Goal: Information Seeking & Learning: Check status

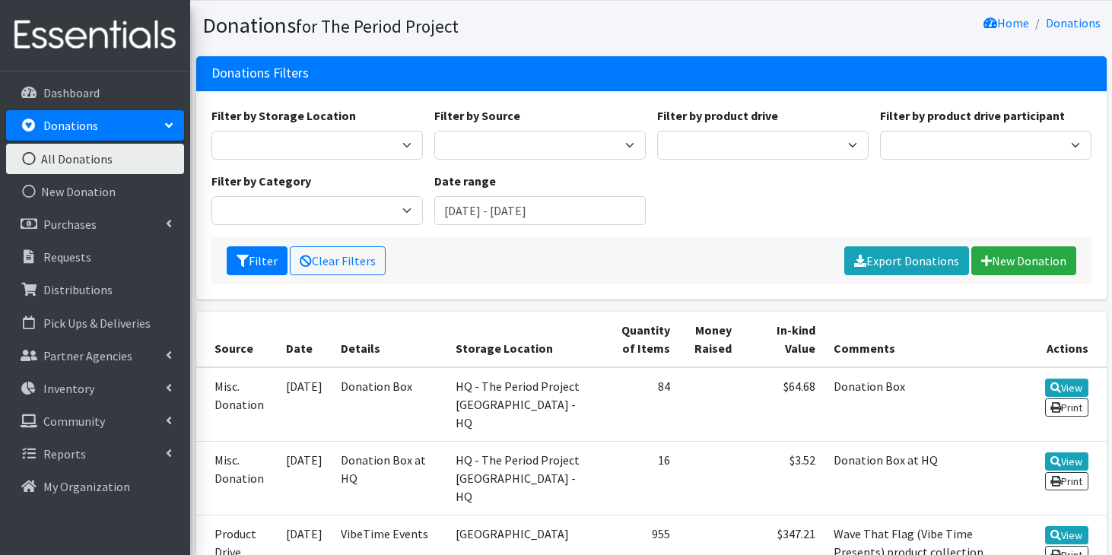
scroll to position [42, 0]
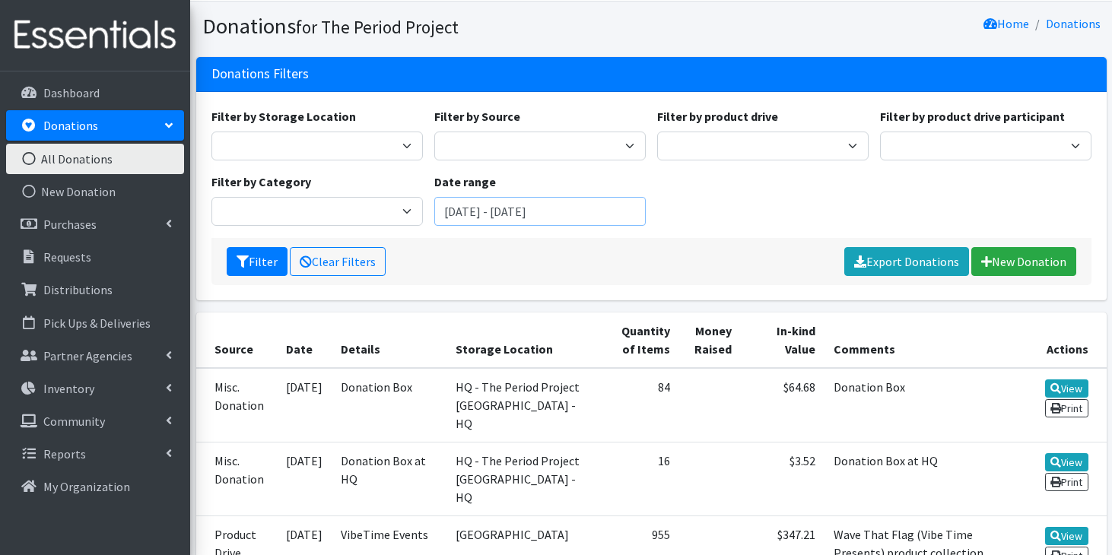
click at [467, 216] on input "August 7, 2025 - November 7, 2025" at bounding box center [539, 211] width 211 height 29
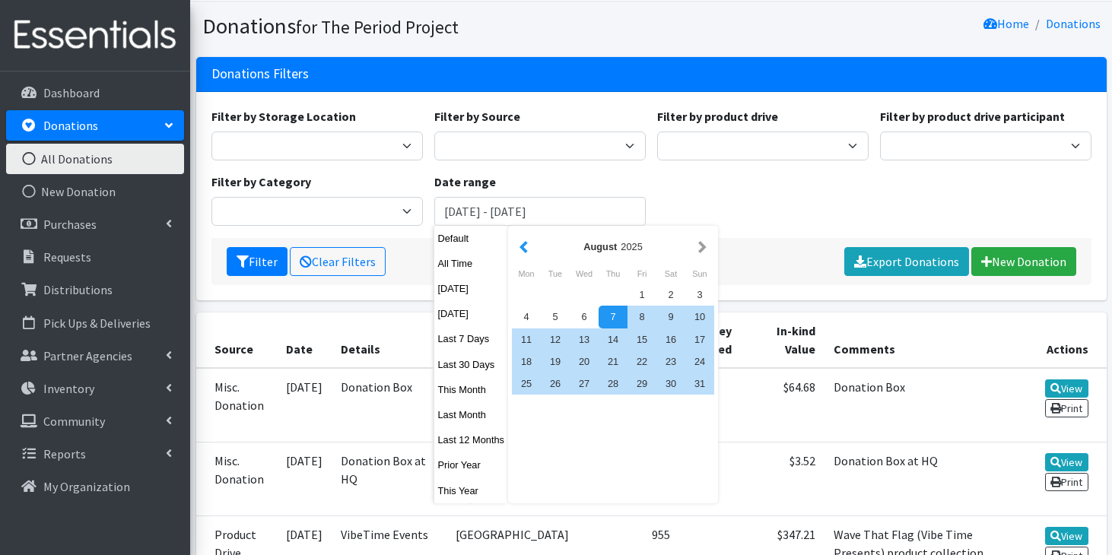
click at [525, 248] on button "button" at bounding box center [524, 246] width 16 height 19
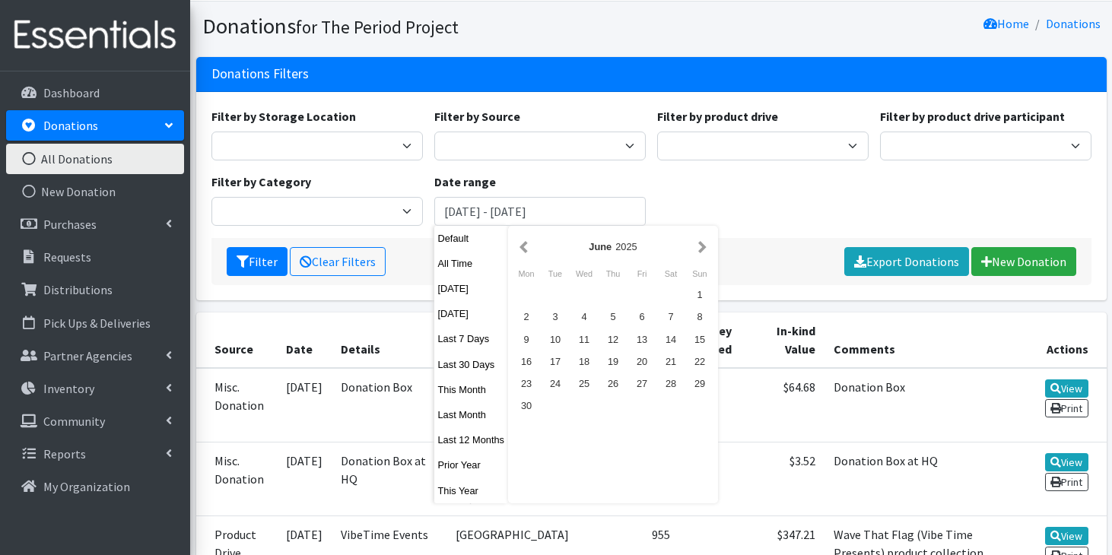
click at [525, 248] on button "button" at bounding box center [524, 246] width 16 height 19
click at [526, 250] on button "button" at bounding box center [524, 246] width 16 height 19
click at [524, 249] on button "button" at bounding box center [524, 246] width 16 height 19
click at [593, 295] on div "1" at bounding box center [584, 295] width 29 height 22
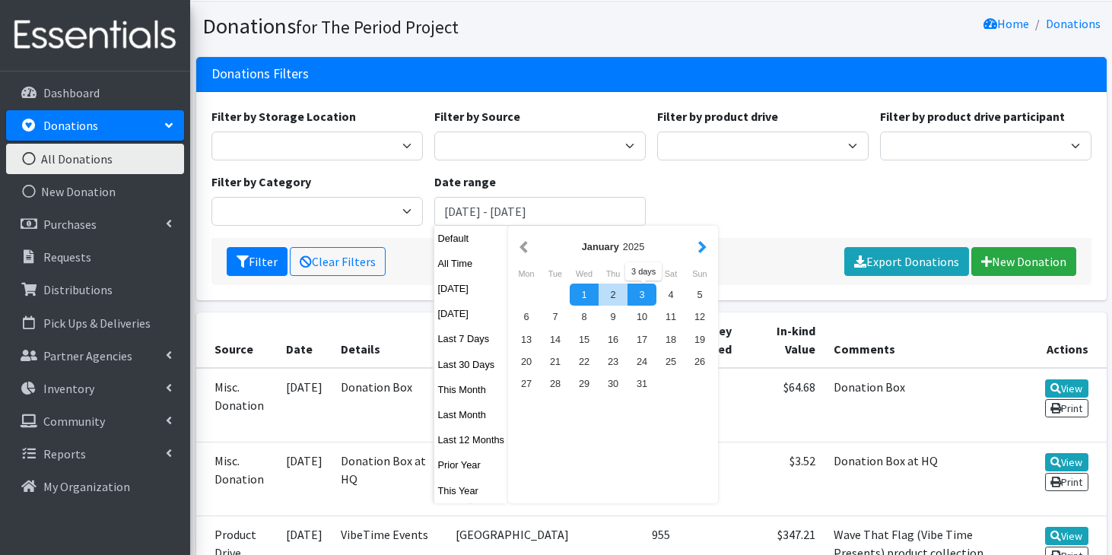
click at [699, 249] on button "button" at bounding box center [702, 246] width 16 height 19
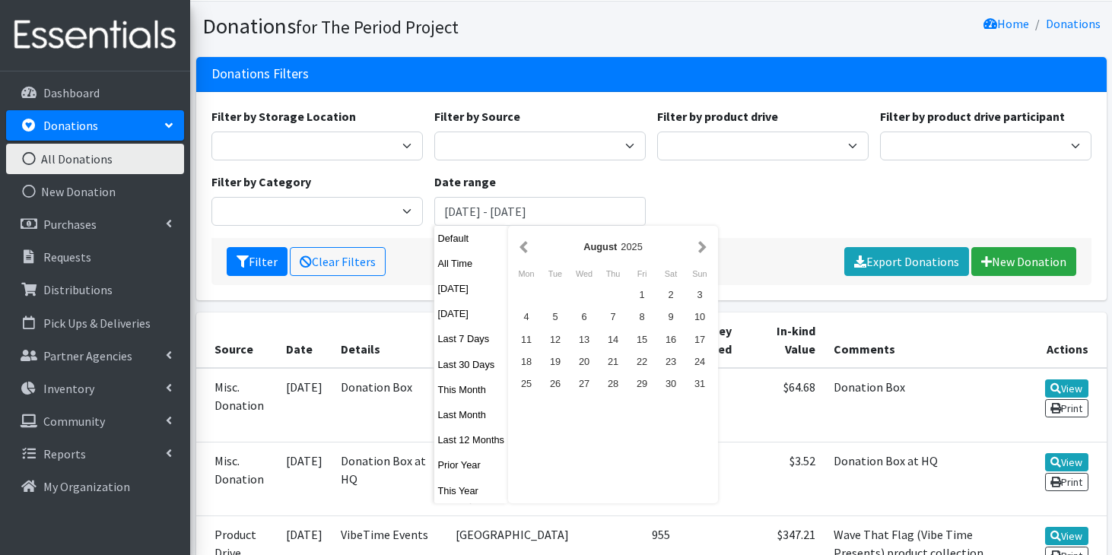
click at [699, 249] on button "button" at bounding box center [702, 246] width 16 height 19
click at [555, 322] on div "7" at bounding box center [555, 317] width 29 height 22
type input "[DATE] - [DATE]"
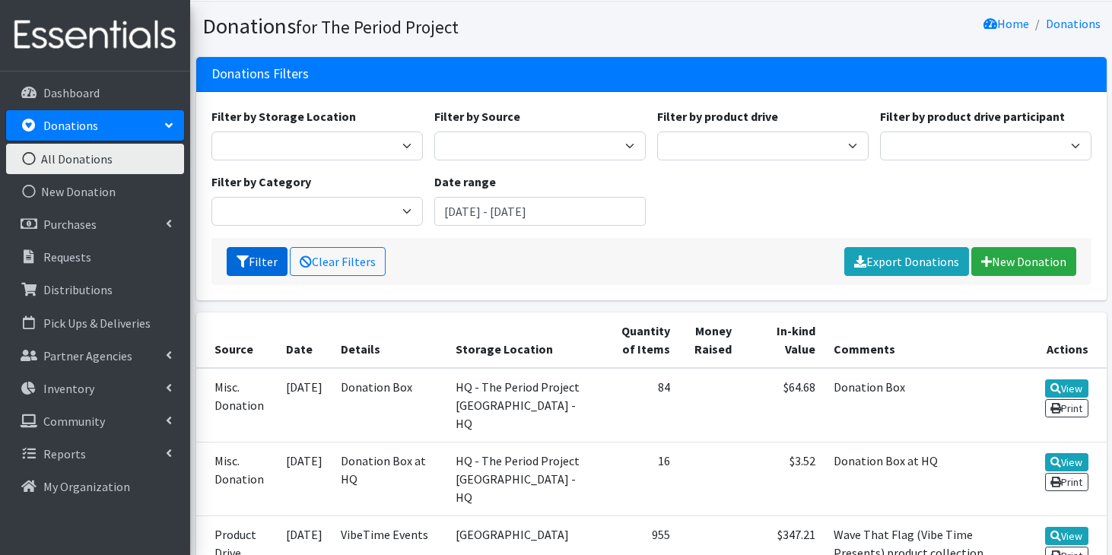
click at [228, 261] on button "Filter" at bounding box center [257, 261] width 61 height 29
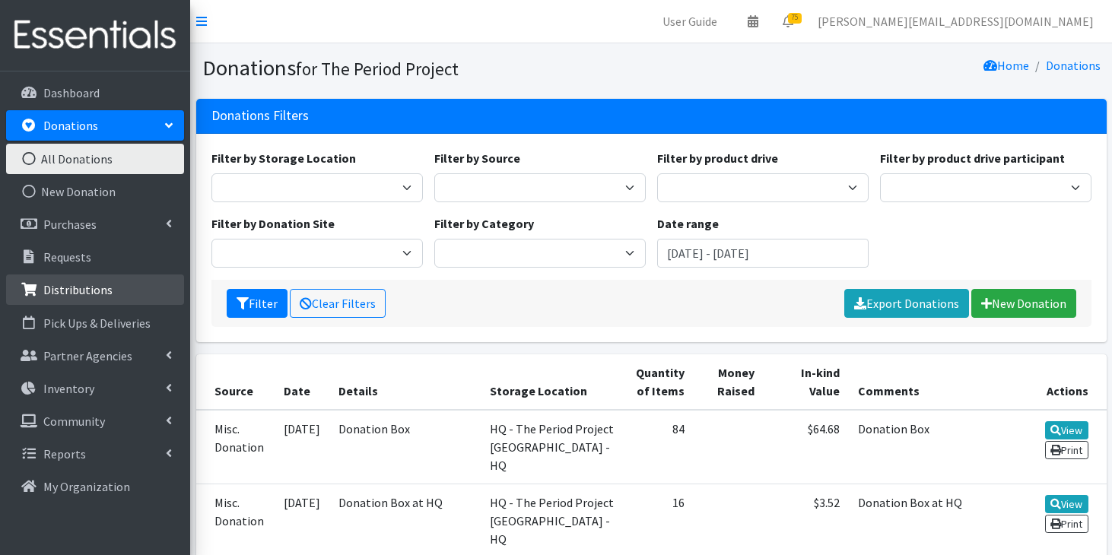
click at [101, 284] on p "Distributions" at bounding box center [77, 289] width 69 height 15
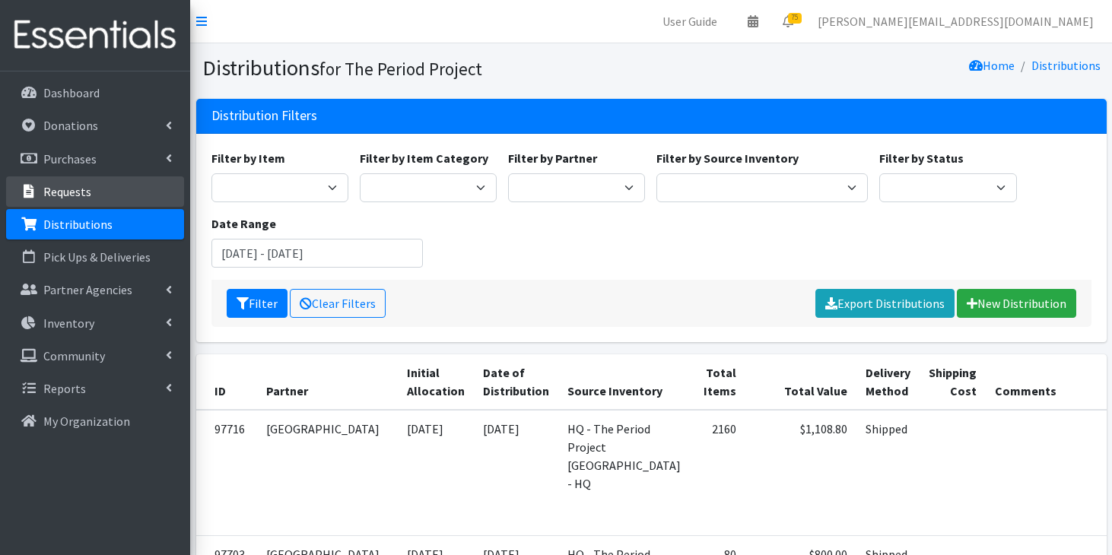
click at [61, 202] on link "Requests" at bounding box center [95, 191] width 178 height 30
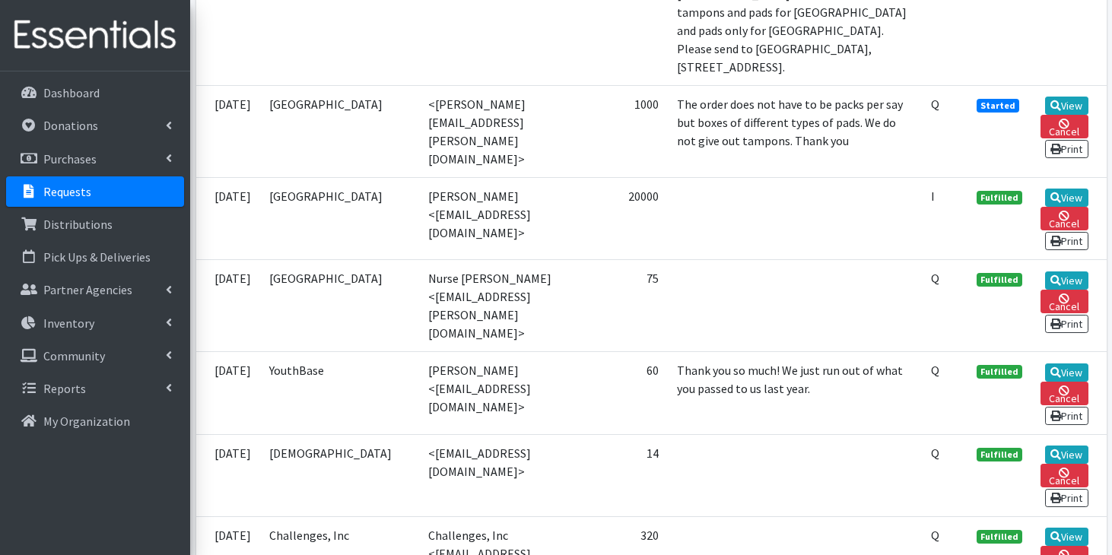
scroll to position [2426, 0]
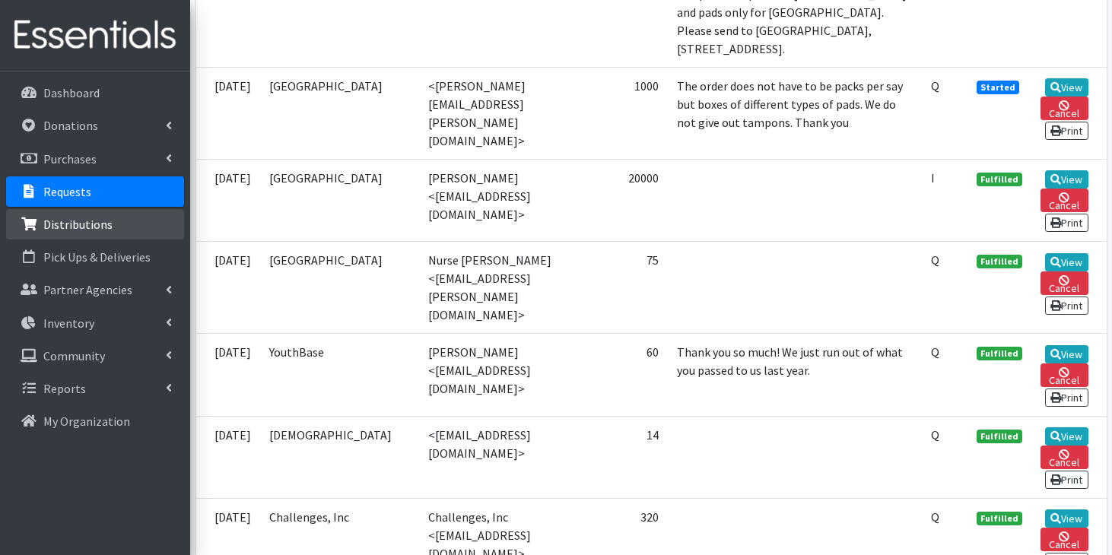
click at [88, 217] on p "Distributions" at bounding box center [77, 224] width 69 height 15
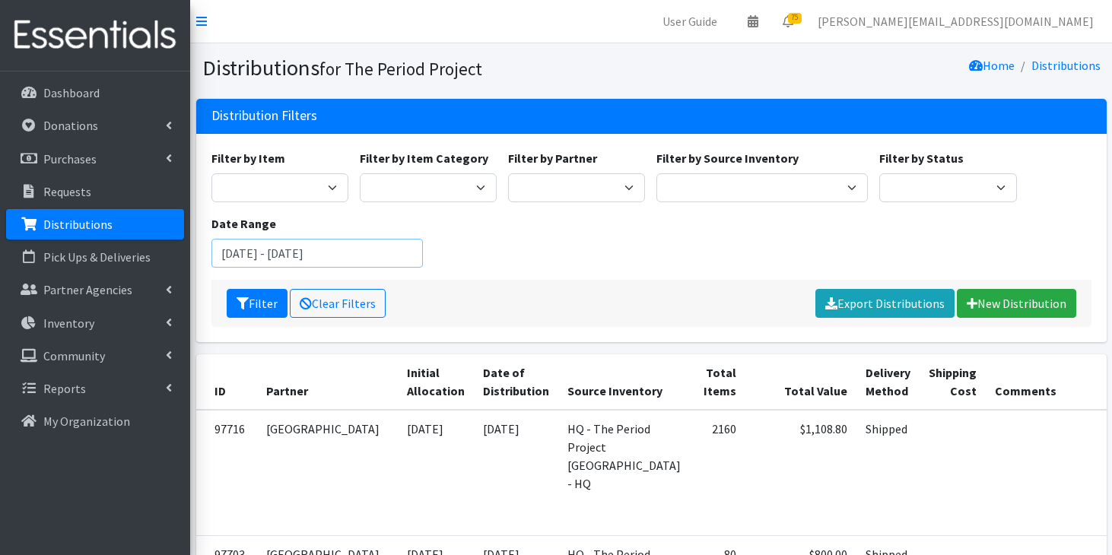
click at [283, 253] on input "[DATE] - [DATE]" at bounding box center [316, 253] width 211 height 29
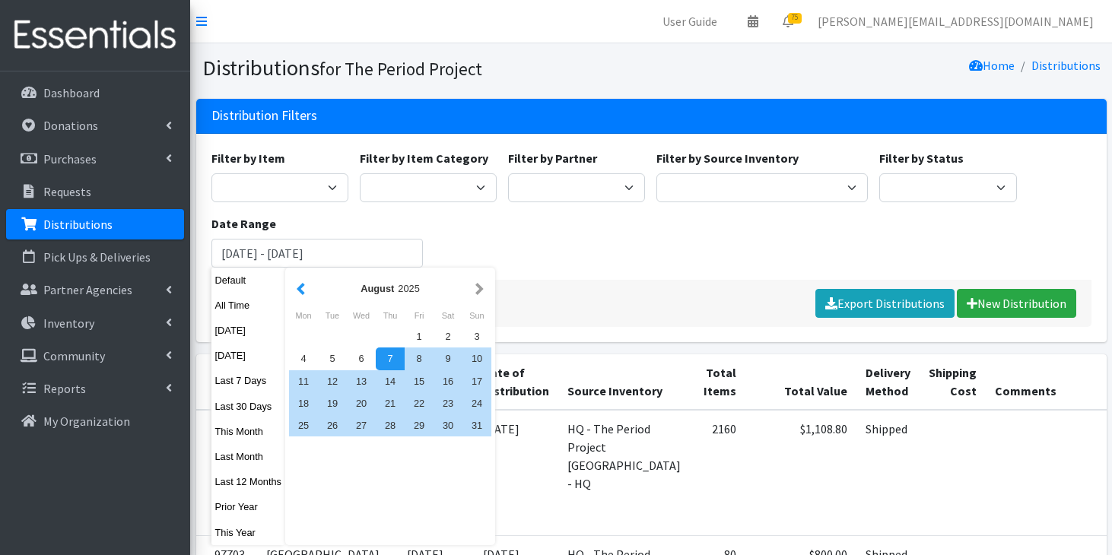
click at [306, 285] on button "button" at bounding box center [301, 288] width 16 height 19
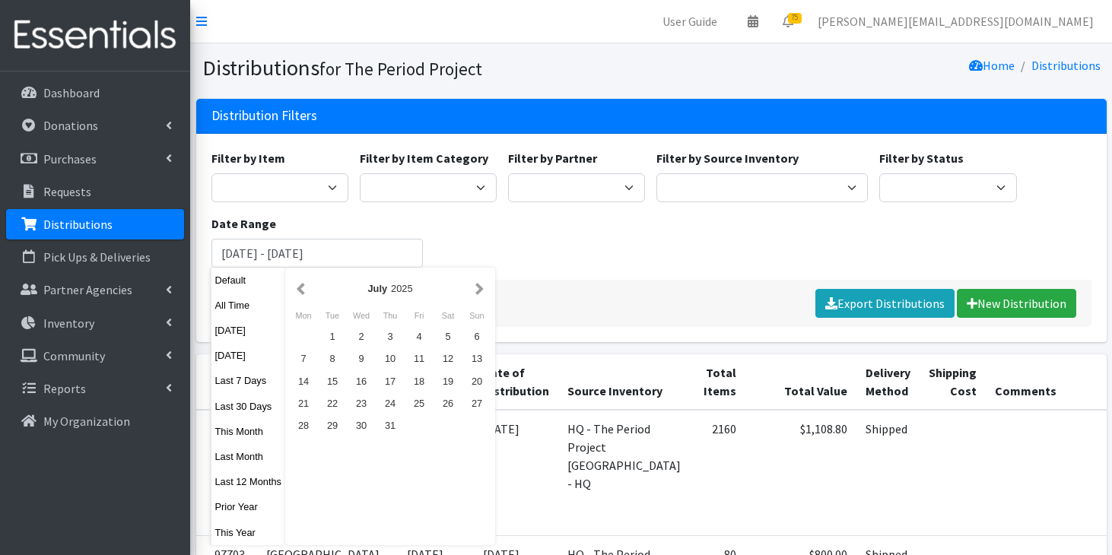
click at [306, 285] on button "button" at bounding box center [301, 288] width 16 height 19
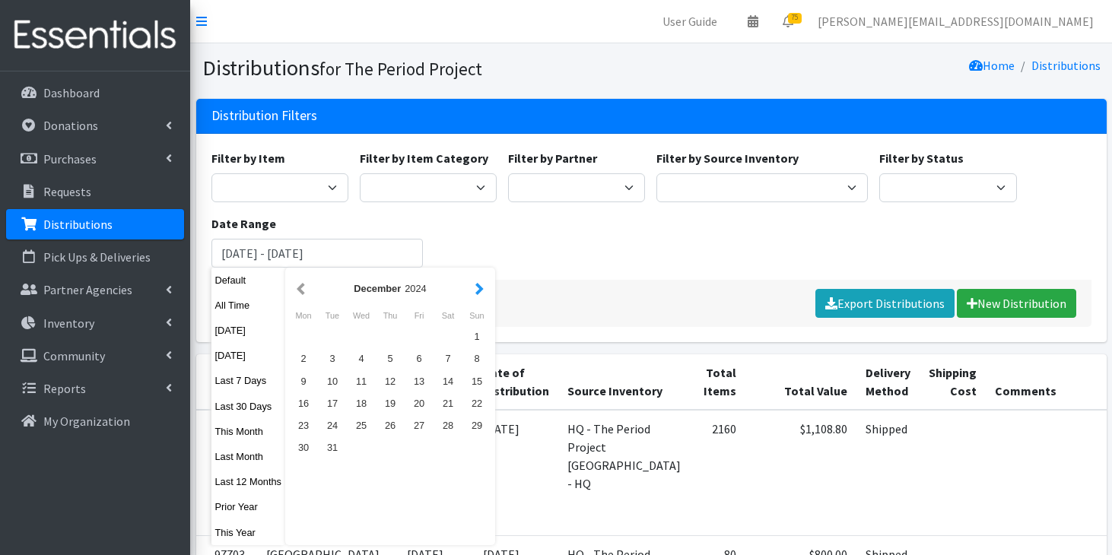
click at [476, 291] on button "button" at bounding box center [480, 288] width 16 height 19
click at [364, 332] on div "1" at bounding box center [361, 337] width 29 height 22
click at [480, 284] on button "button" at bounding box center [480, 288] width 16 height 19
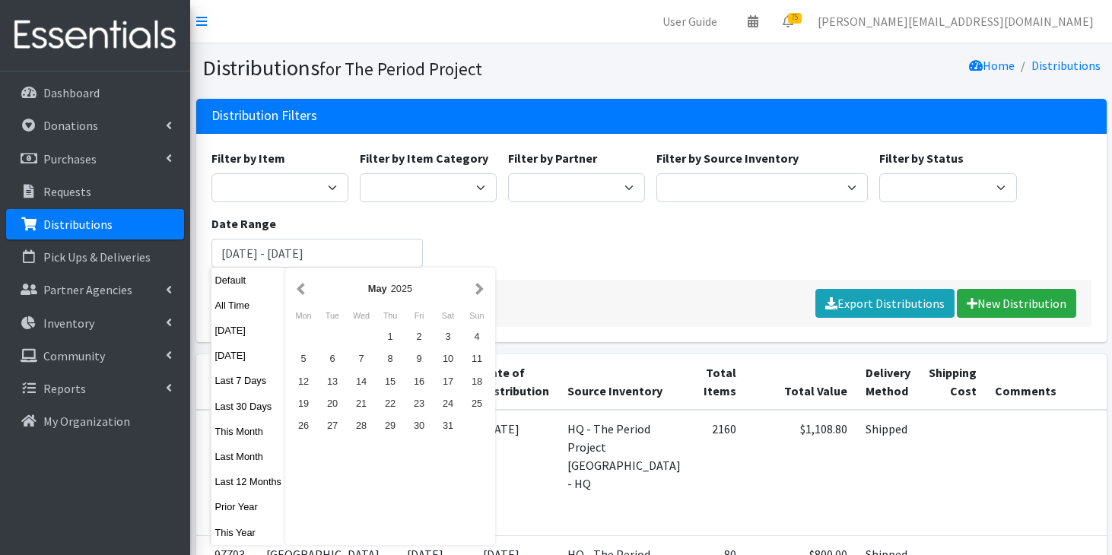
click at [480, 284] on button "button" at bounding box center [480, 288] width 16 height 19
click at [334, 354] on div "7" at bounding box center [332, 359] width 29 height 22
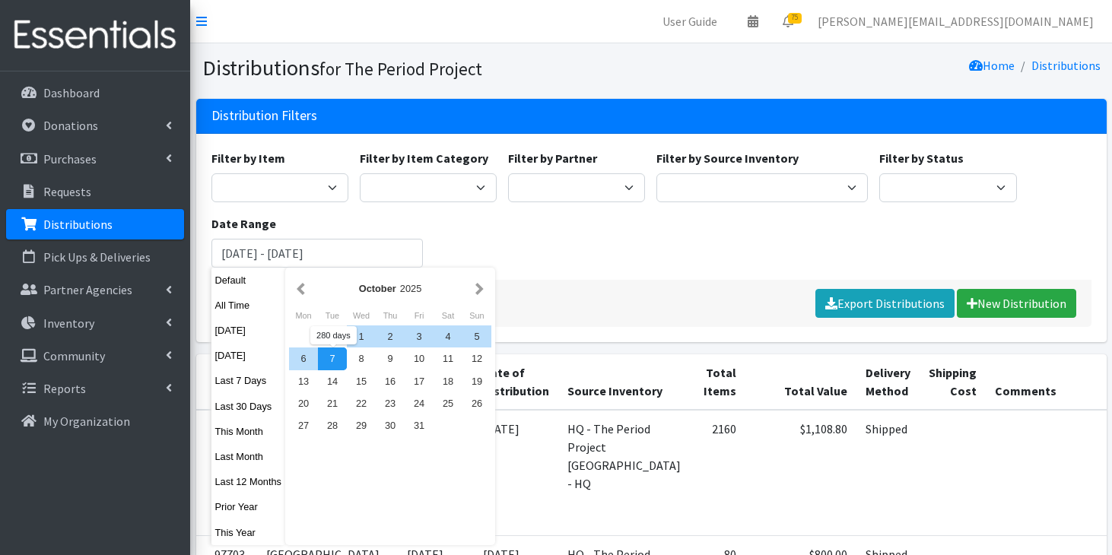
type input "January 1, 2025 - October 7, 2025"
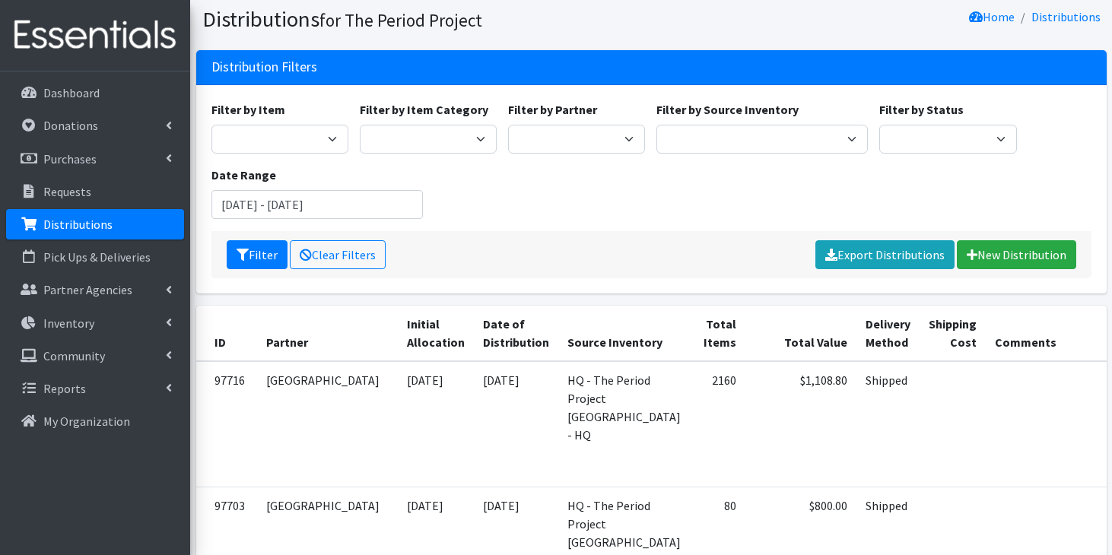
scroll to position [49, 0]
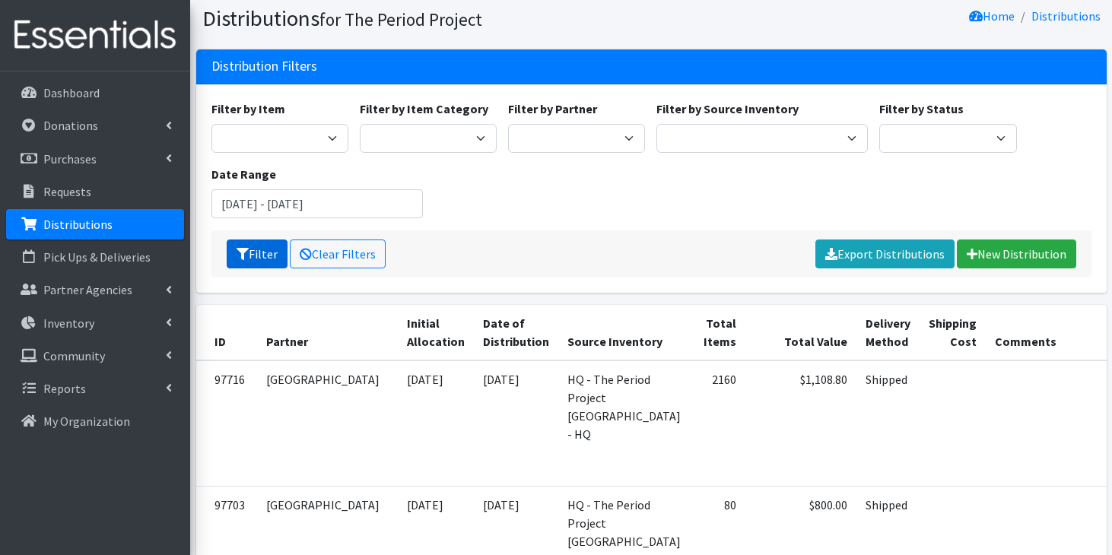
click at [261, 253] on button "Filter" at bounding box center [257, 254] width 61 height 29
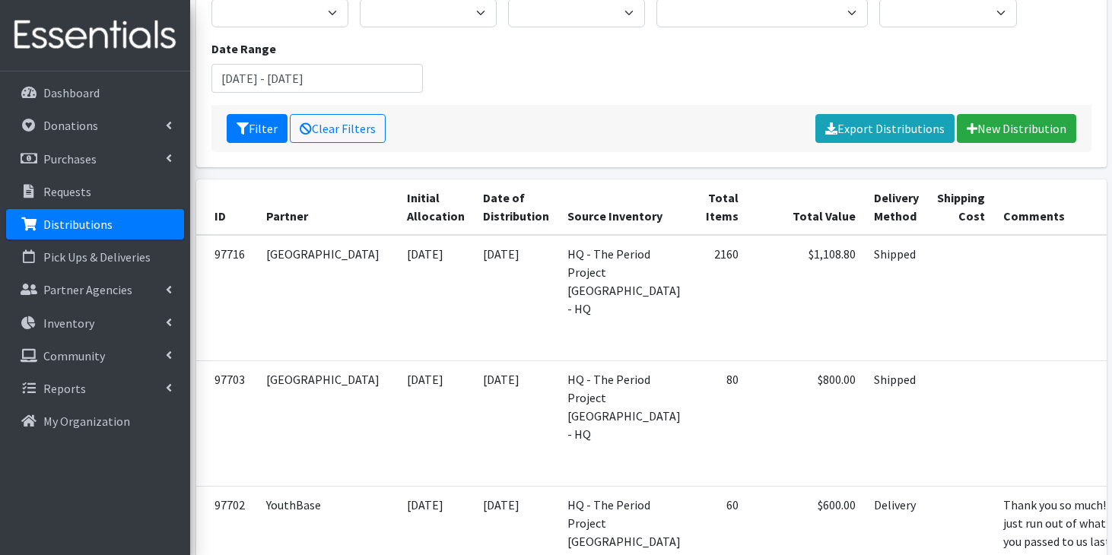
scroll to position [240, 0]
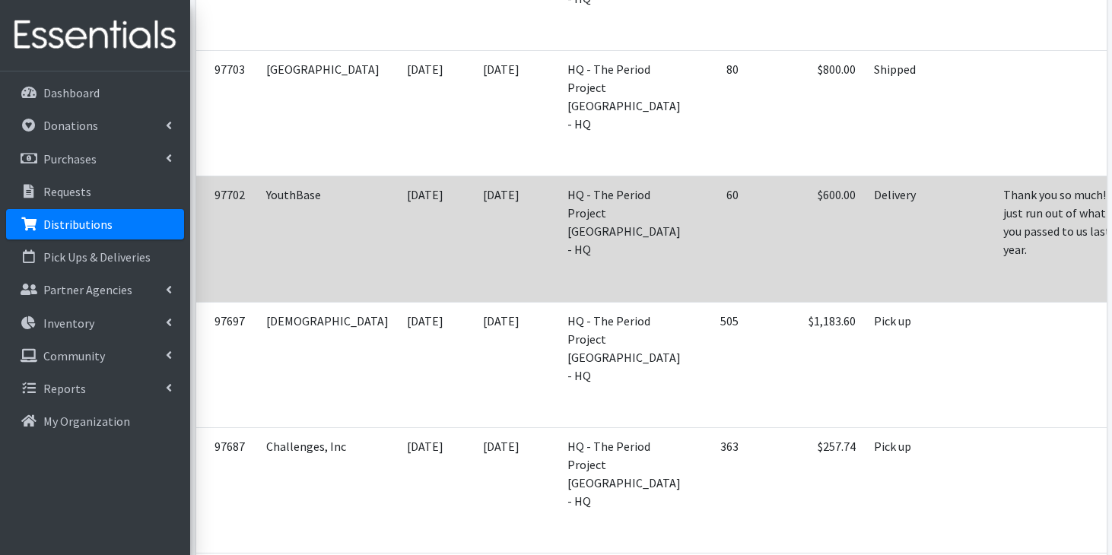
scroll to position [552, 0]
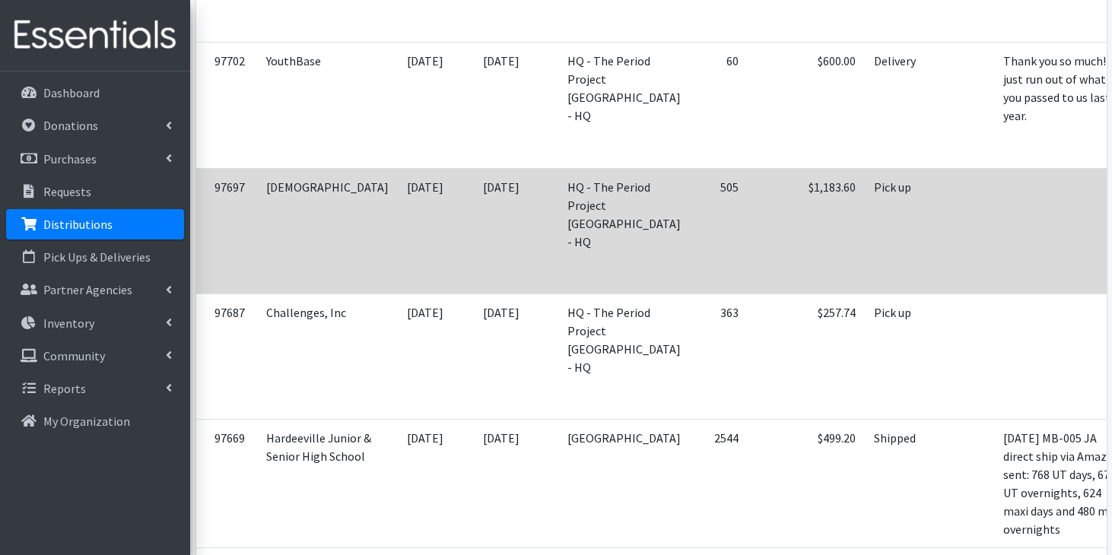
scroll to position [640, 0]
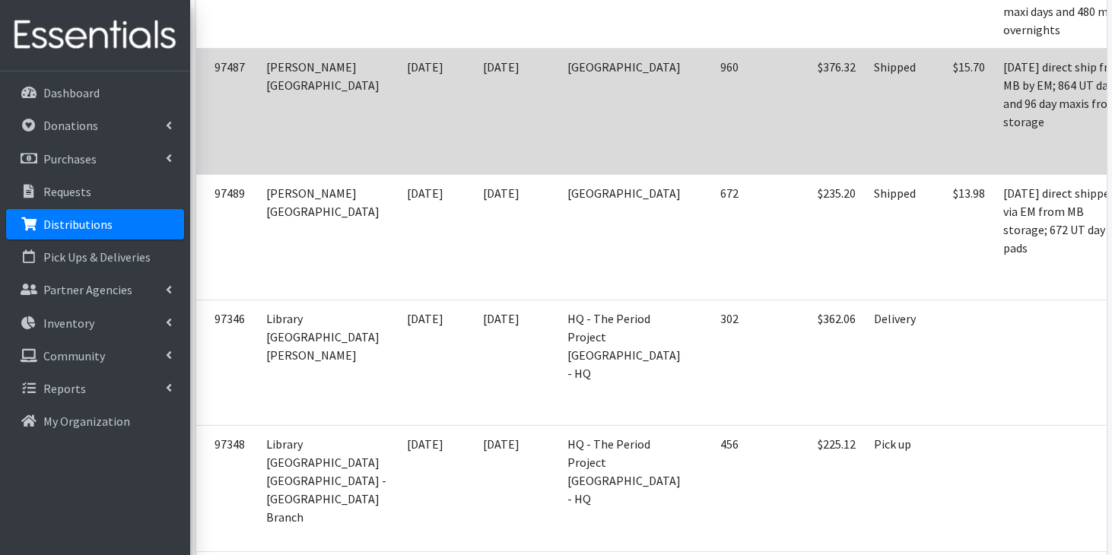
scroll to position [1134, 0]
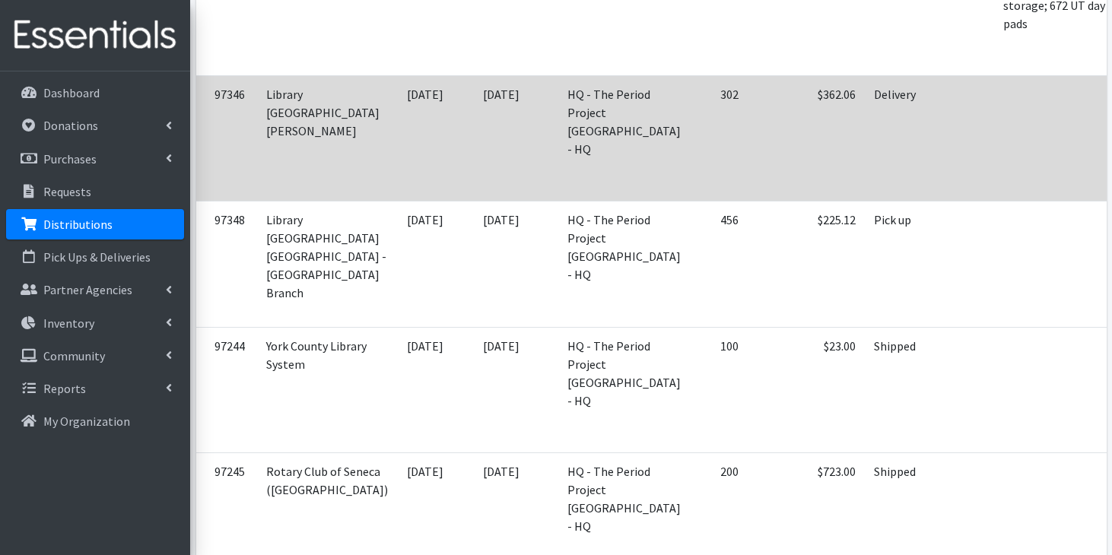
scroll to position [1346, 0]
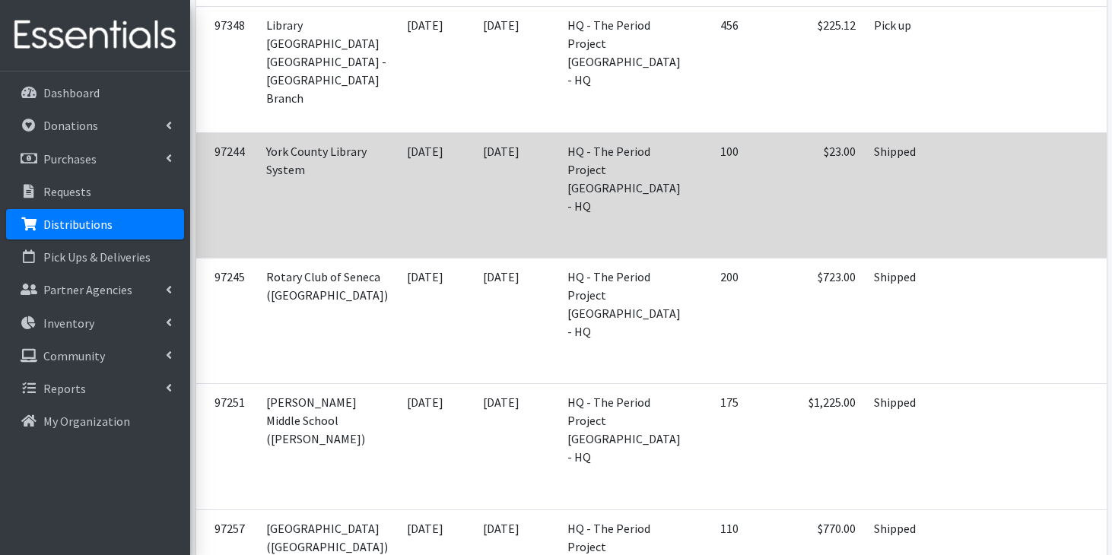
scroll to position [1539, 0]
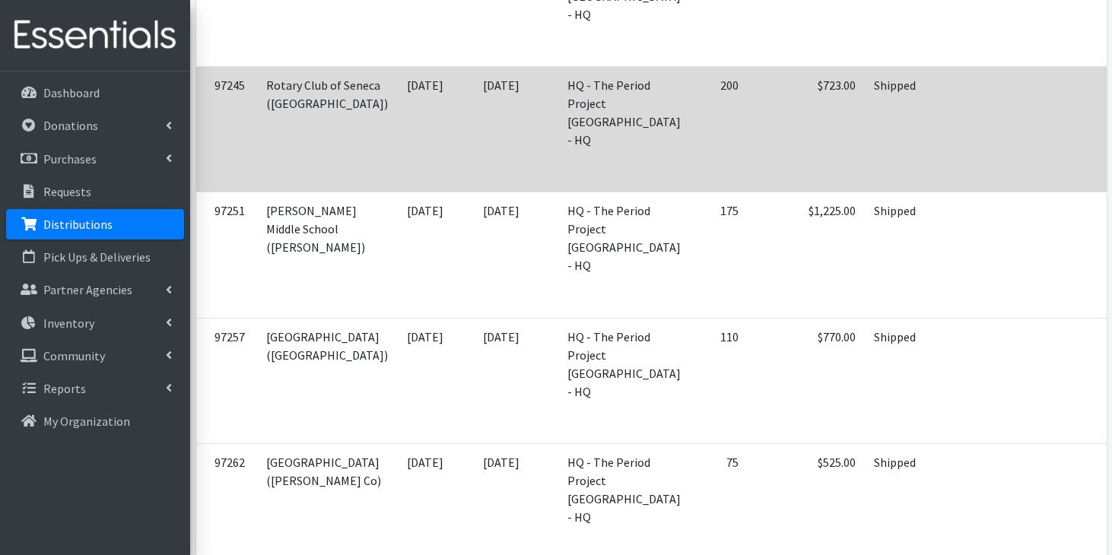
scroll to position [1743, 0]
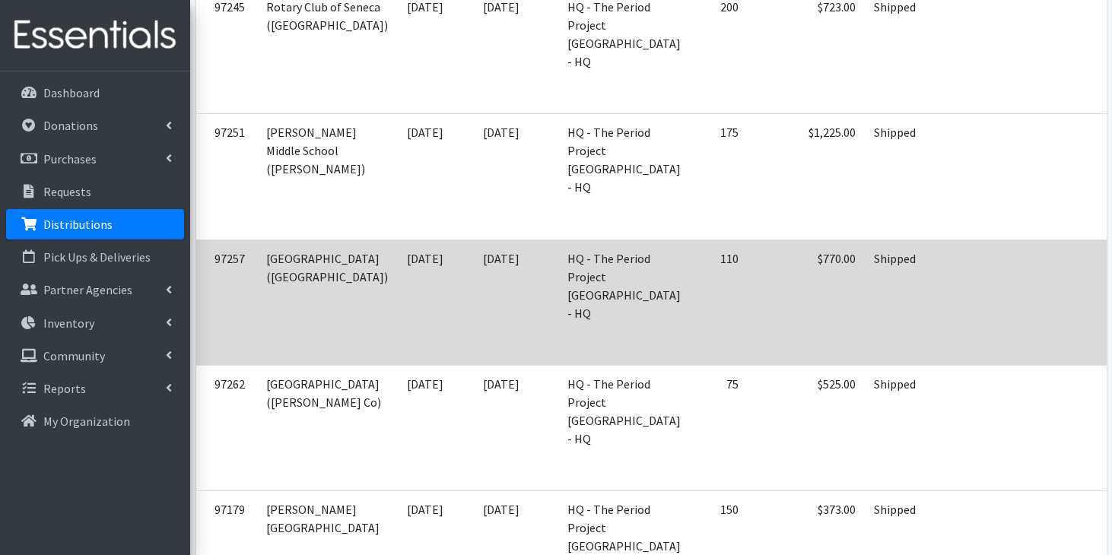
scroll to position [1810, 0]
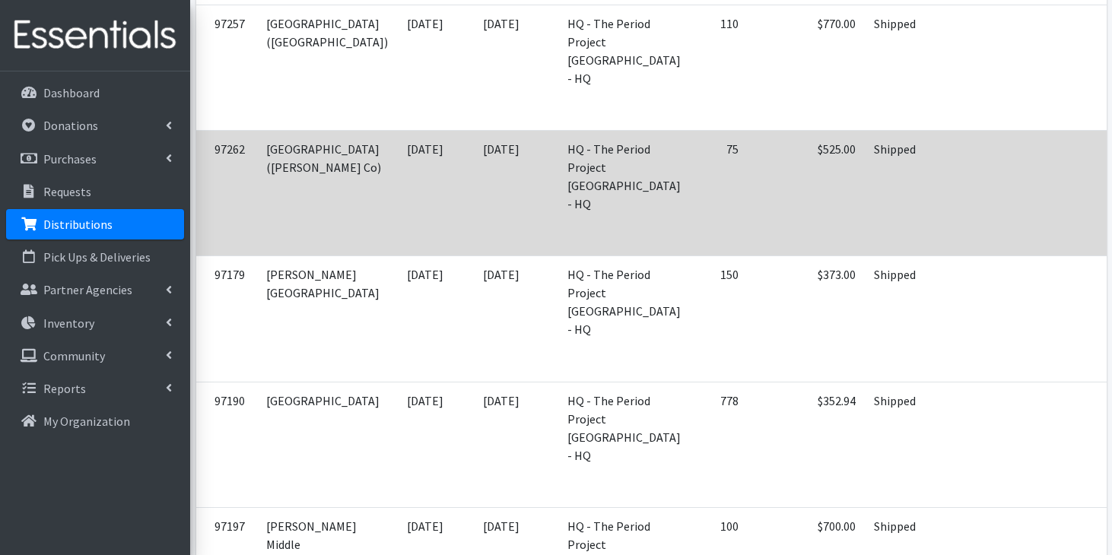
scroll to position [2049, 0]
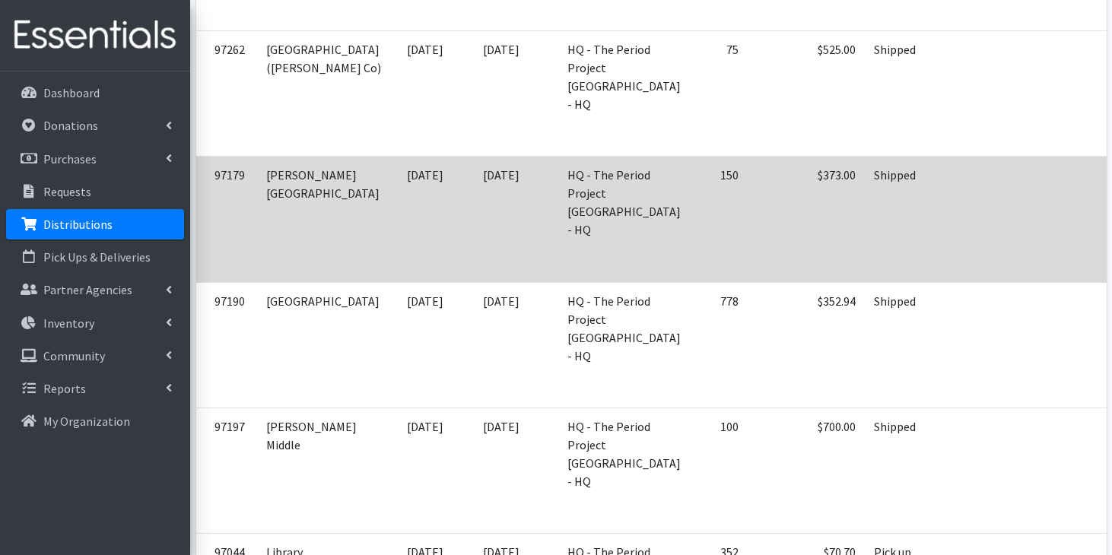
scroll to position [2143, 0]
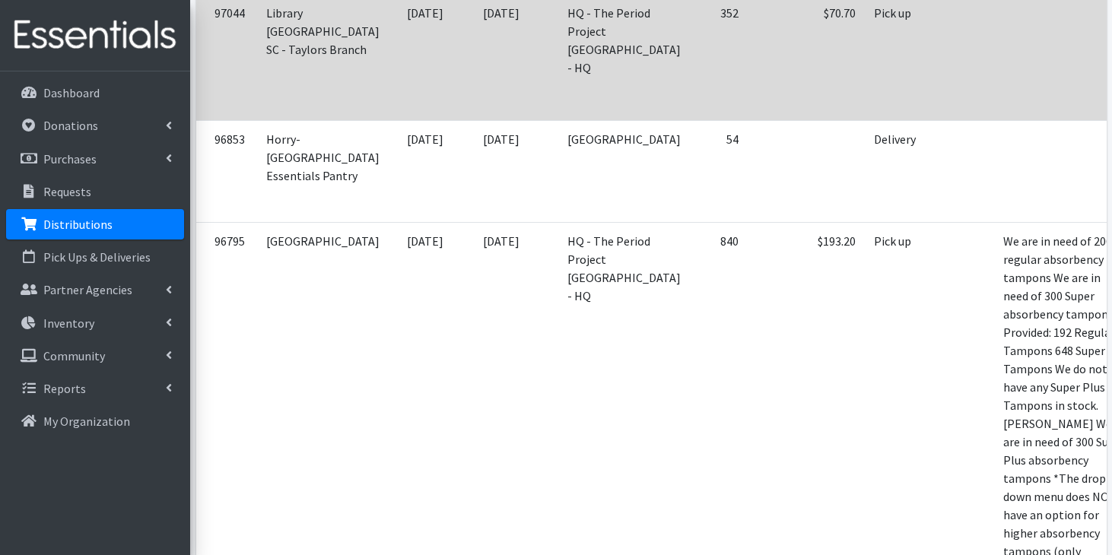
scroll to position [2683, 0]
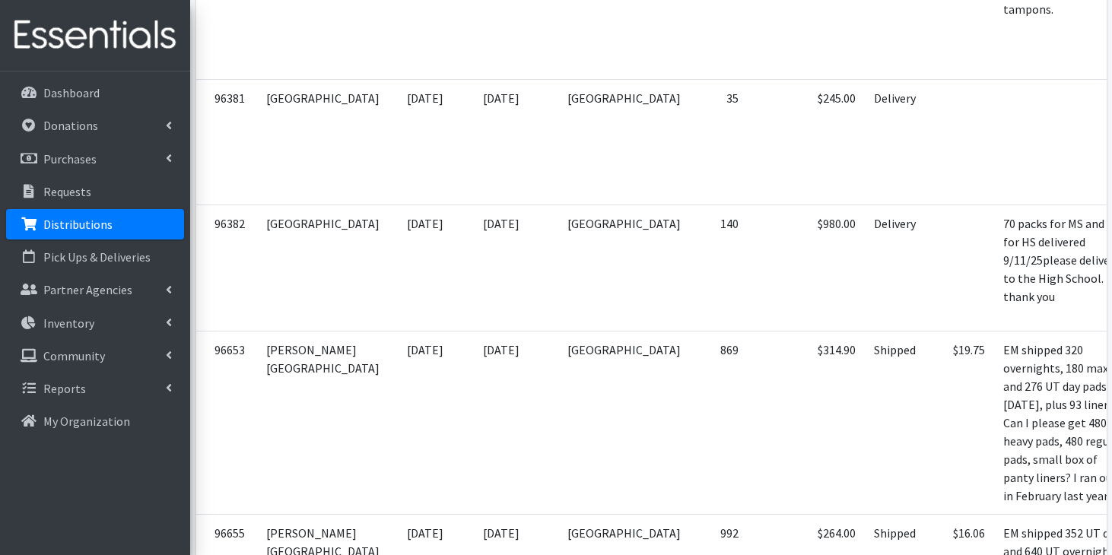
scroll to position [3758, 0]
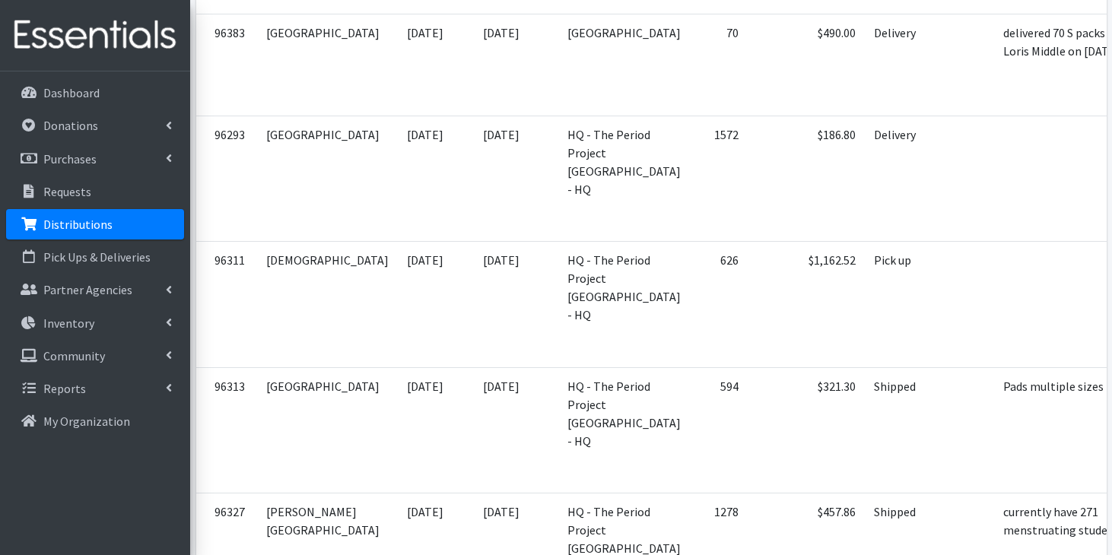
scroll to position [5364, 0]
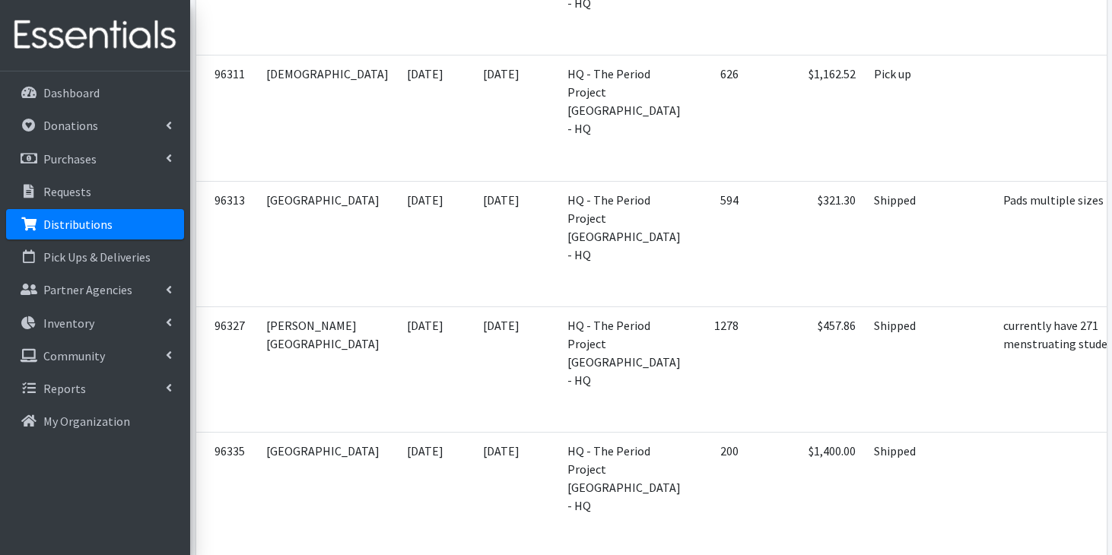
scroll to position [5559, 0]
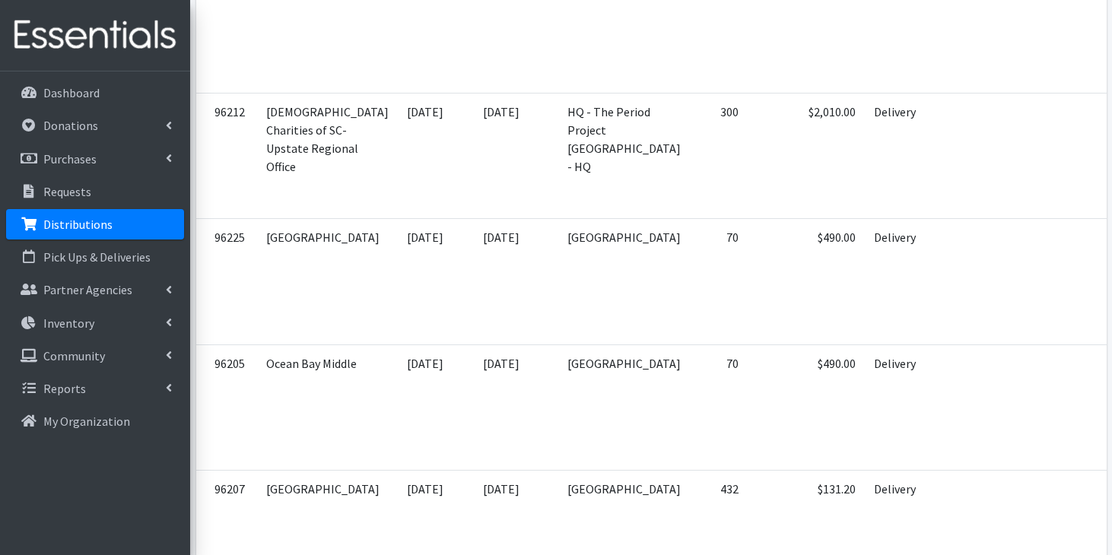
scroll to position [6276, 0]
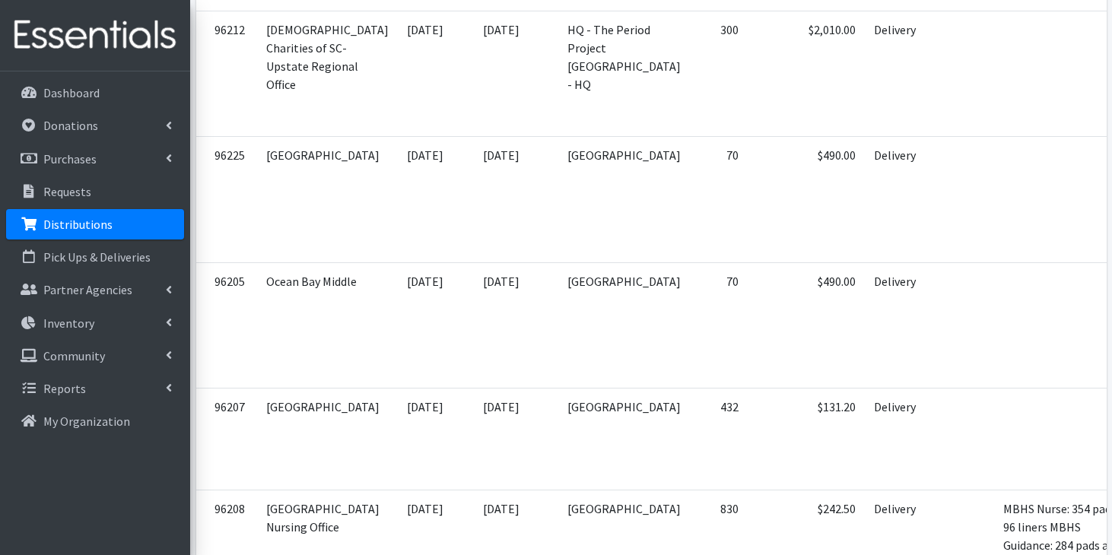
scroll to position [6420, 0]
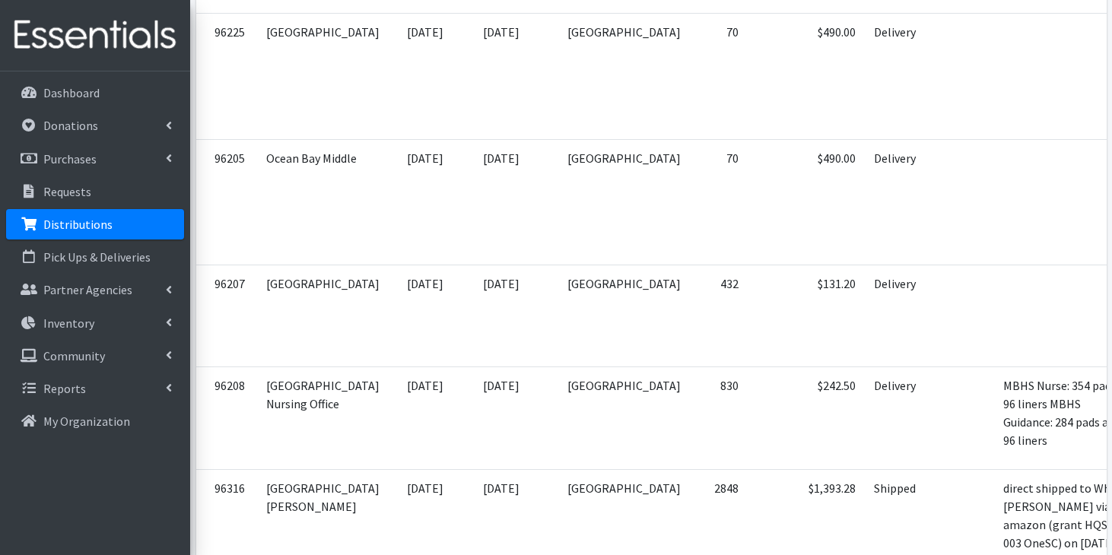
scroll to position [6493, 0]
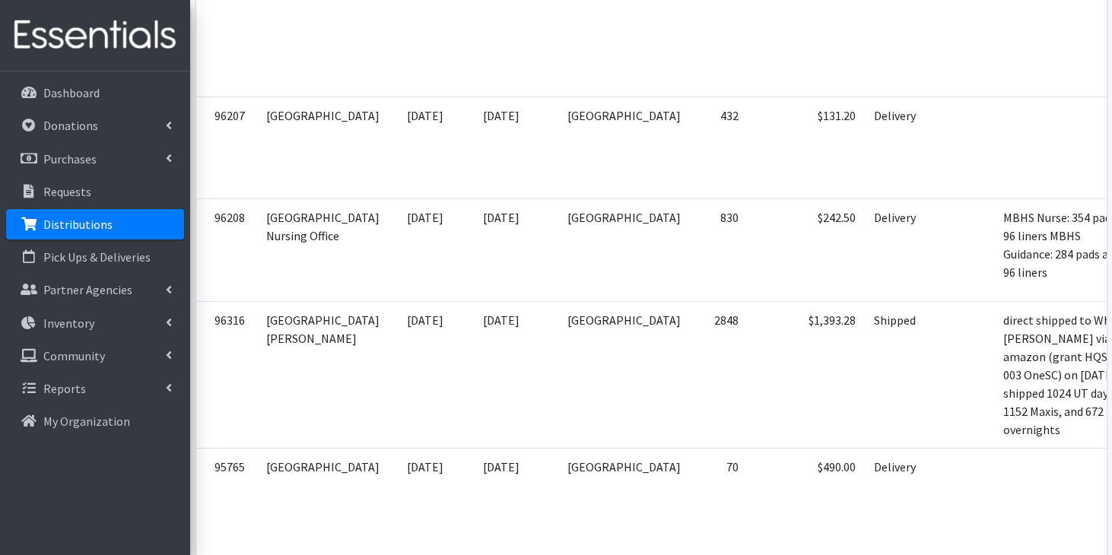
scroll to position [6649, 0]
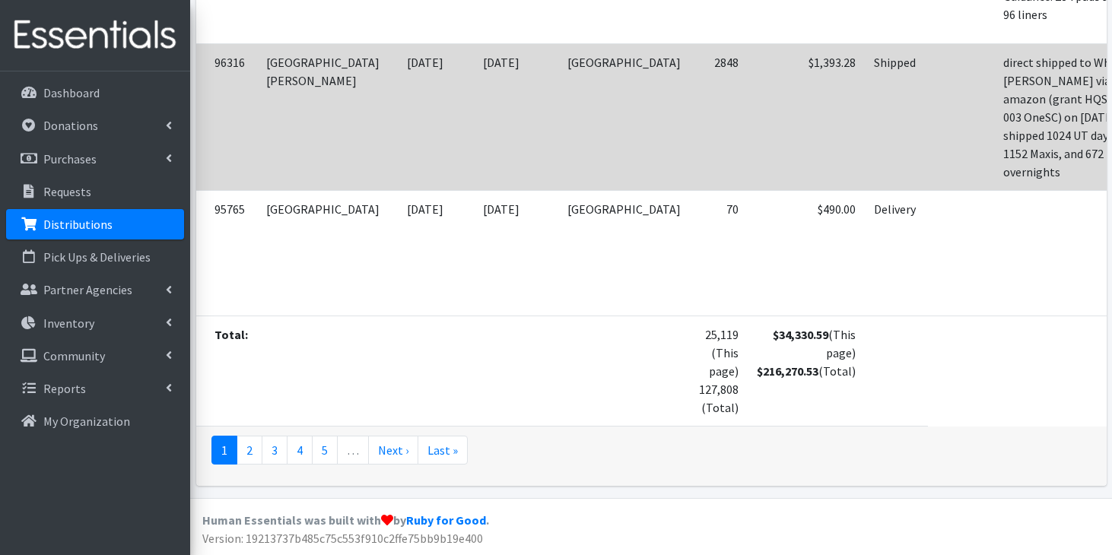
scroll to position [7982, 0]
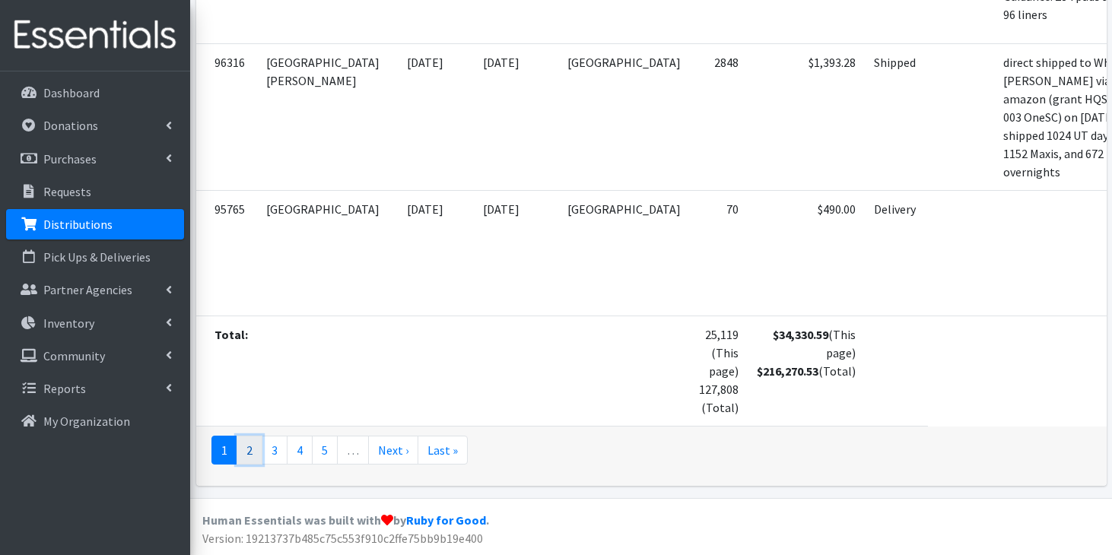
click at [249, 454] on link "2" at bounding box center [250, 450] width 26 height 29
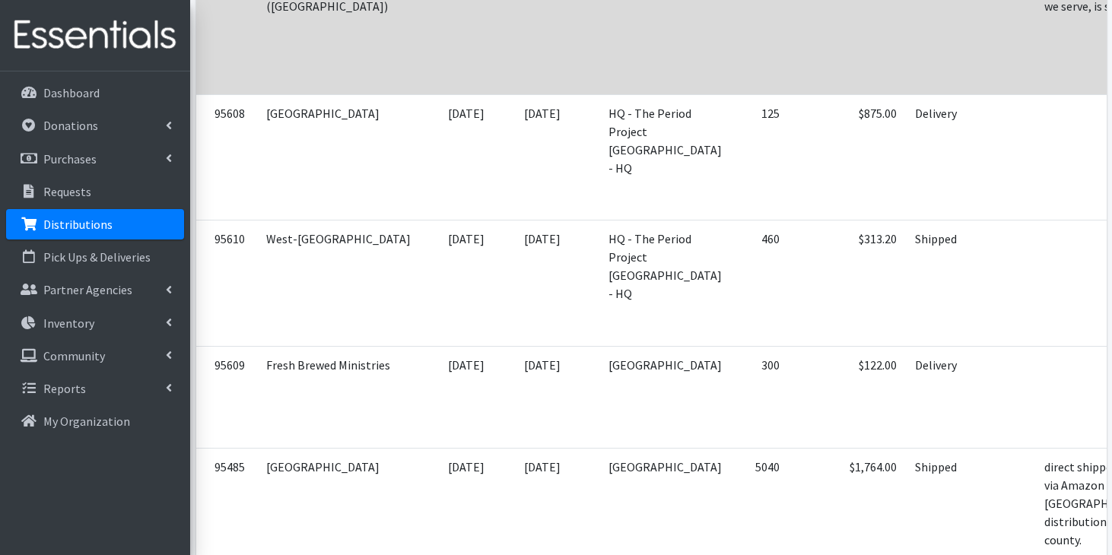
scroll to position [455, 0]
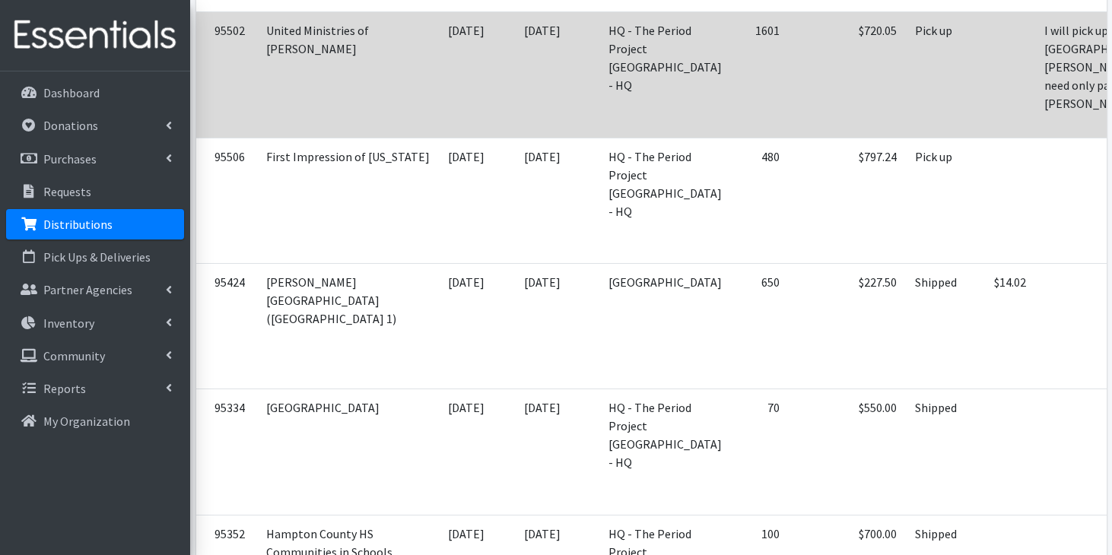
scroll to position [1010, 0]
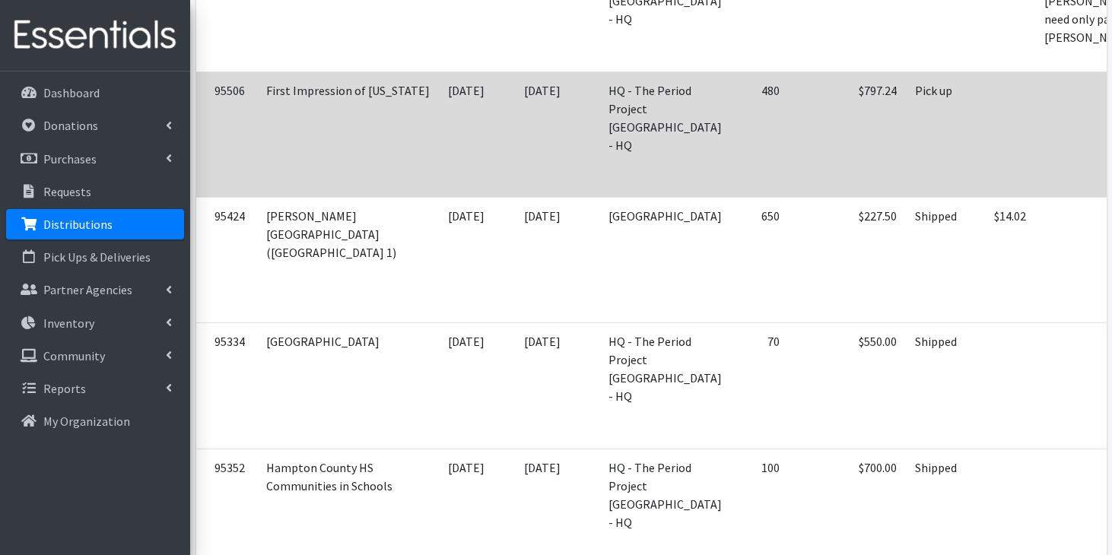
scroll to position [1124, 0]
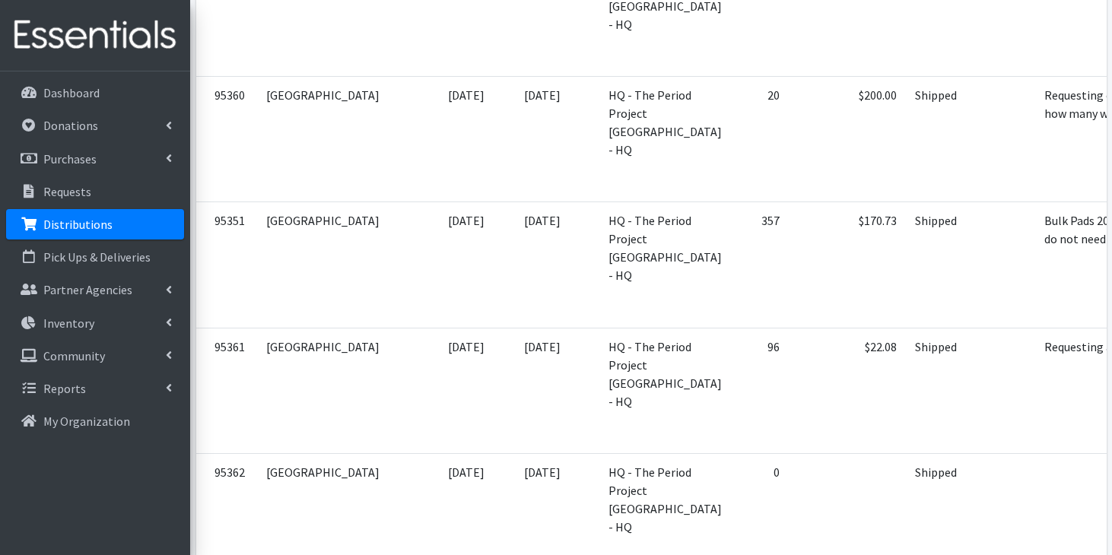
scroll to position [1568, 0]
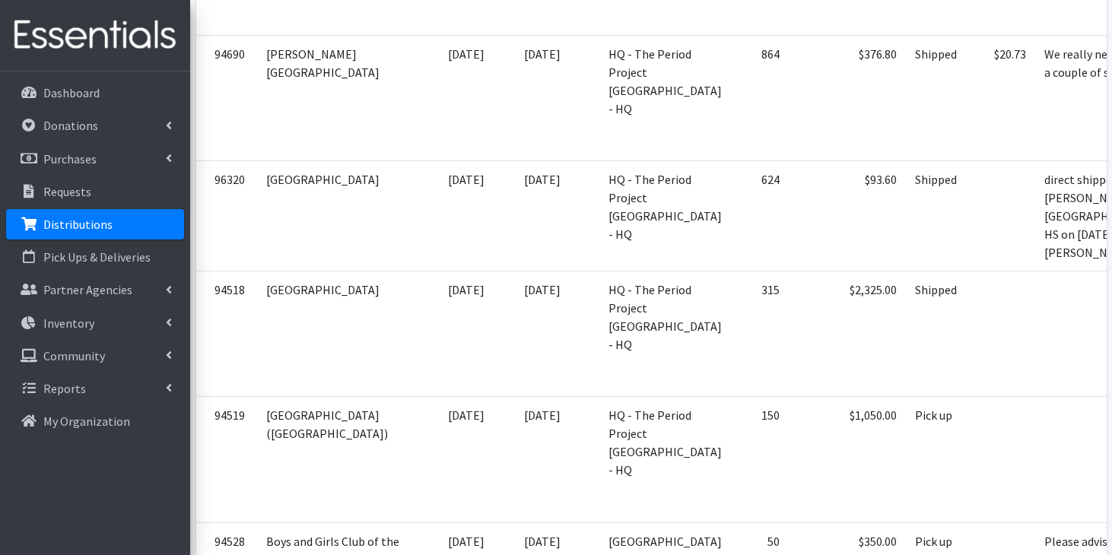
scroll to position [3525, 0]
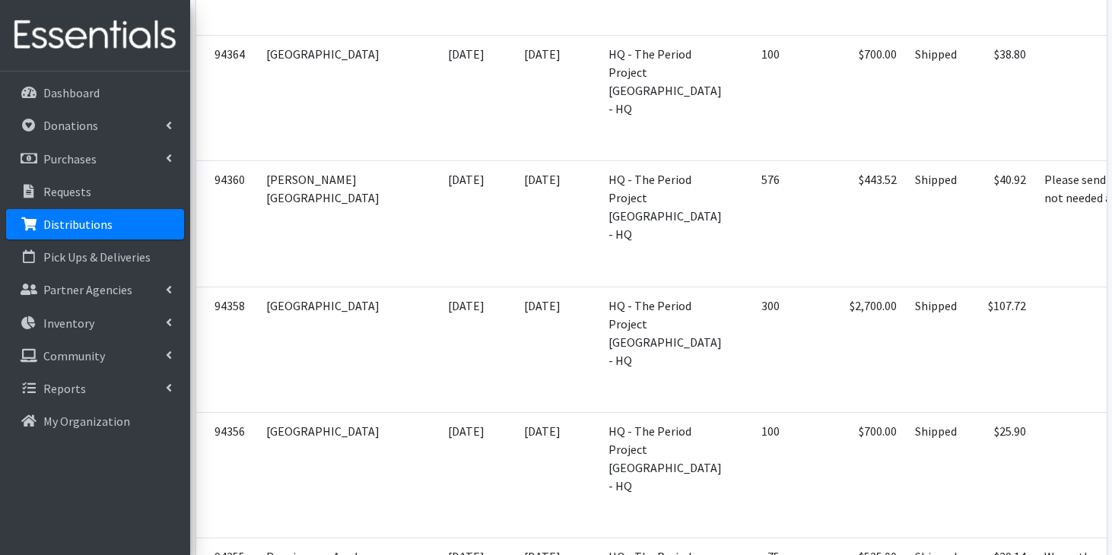
scroll to position [4061, 0]
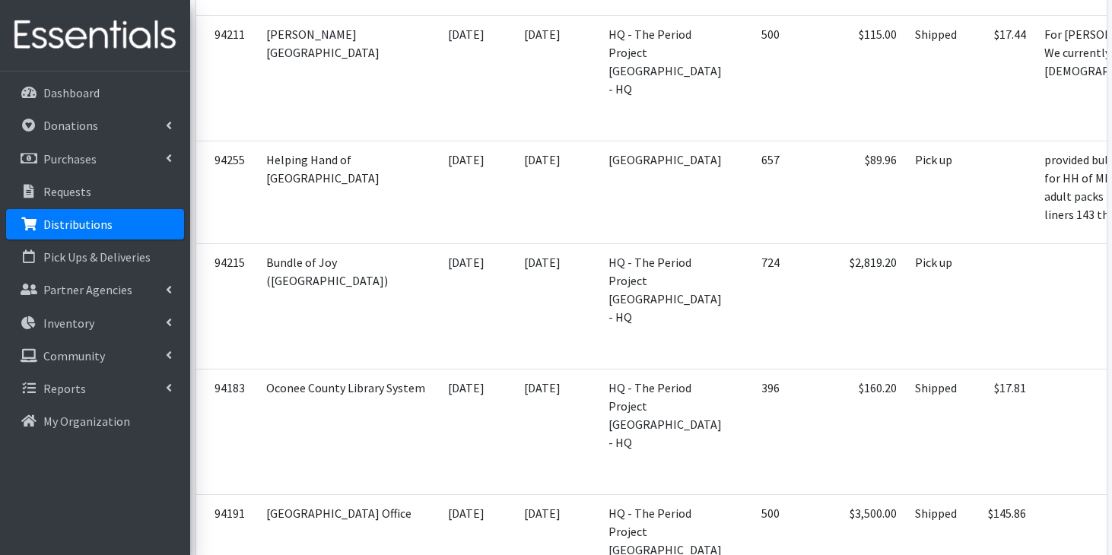
scroll to position [5379, 0]
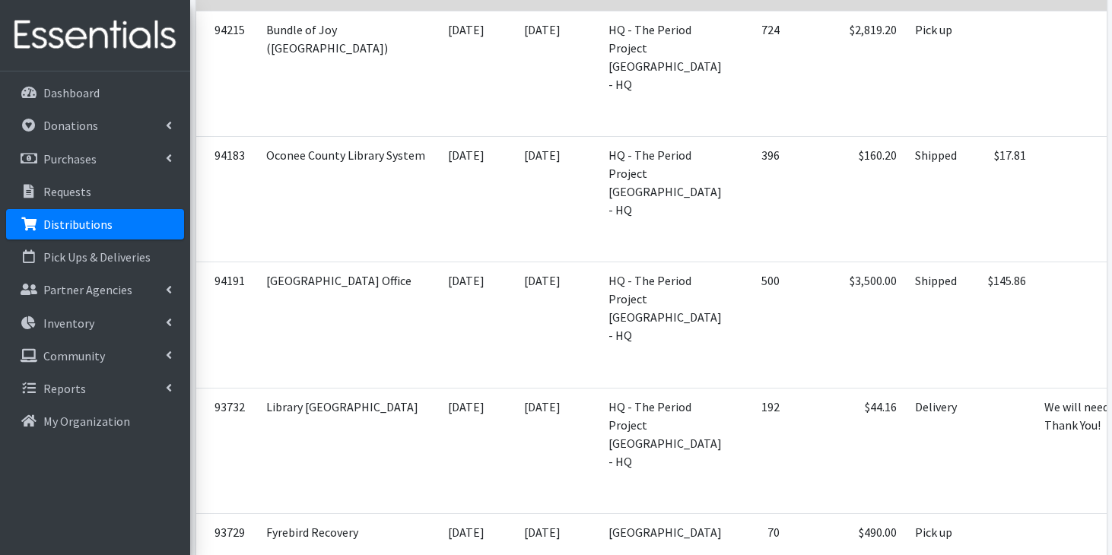
scroll to position [5609, 0]
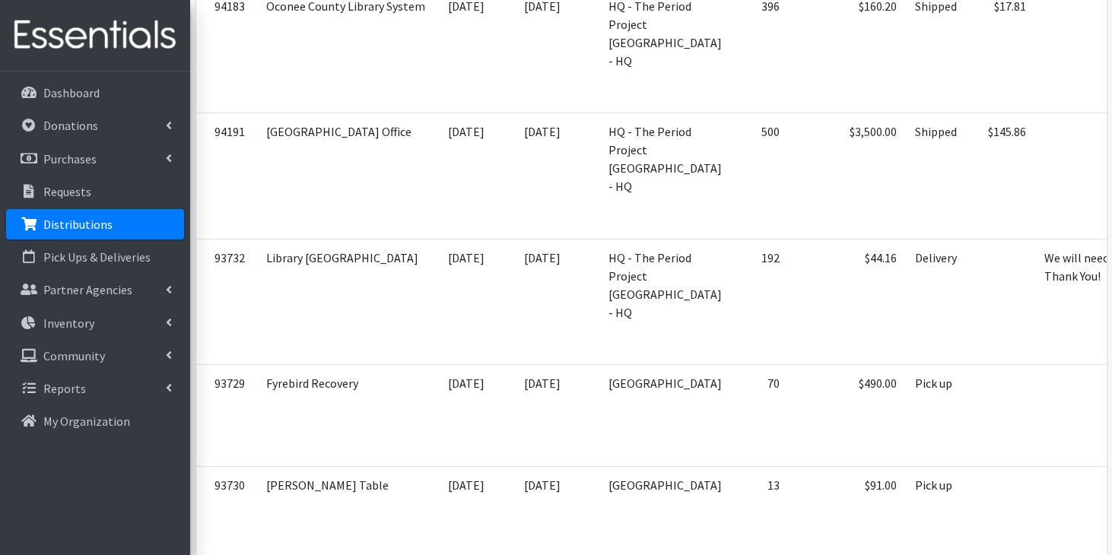
scroll to position [5750, 0]
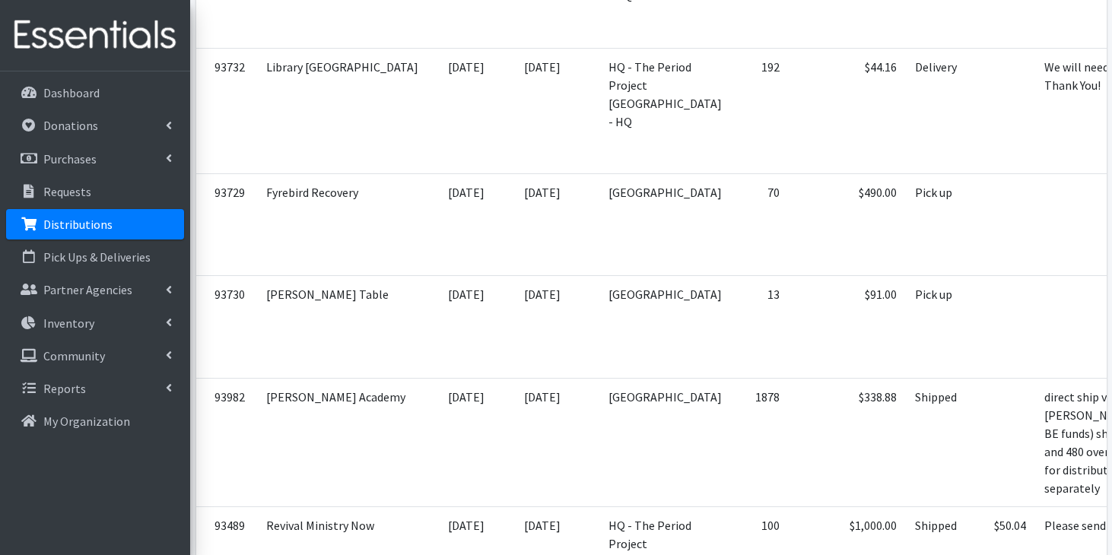
scroll to position [6048, 0]
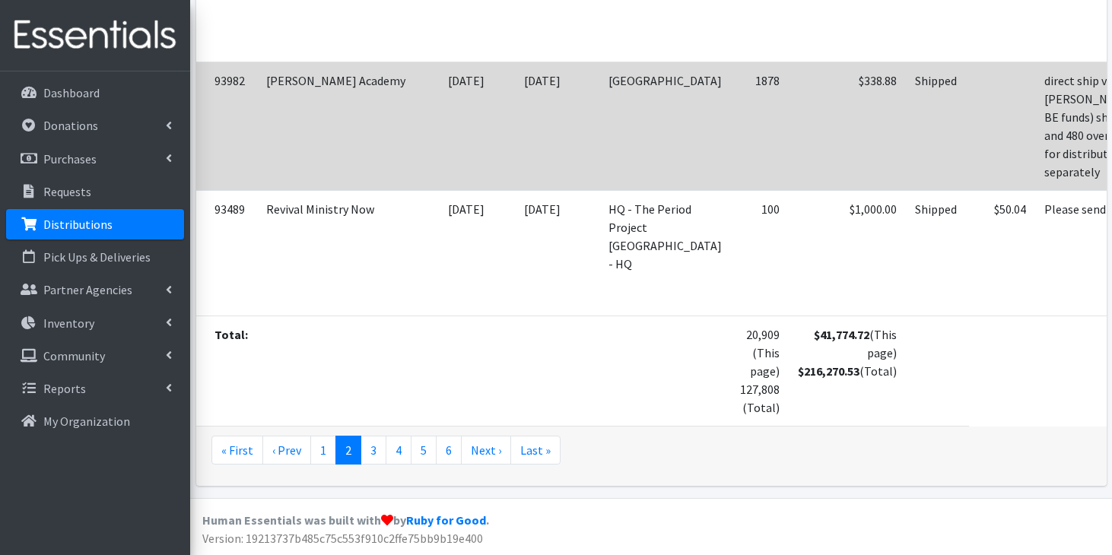
scroll to position [6608, 0]
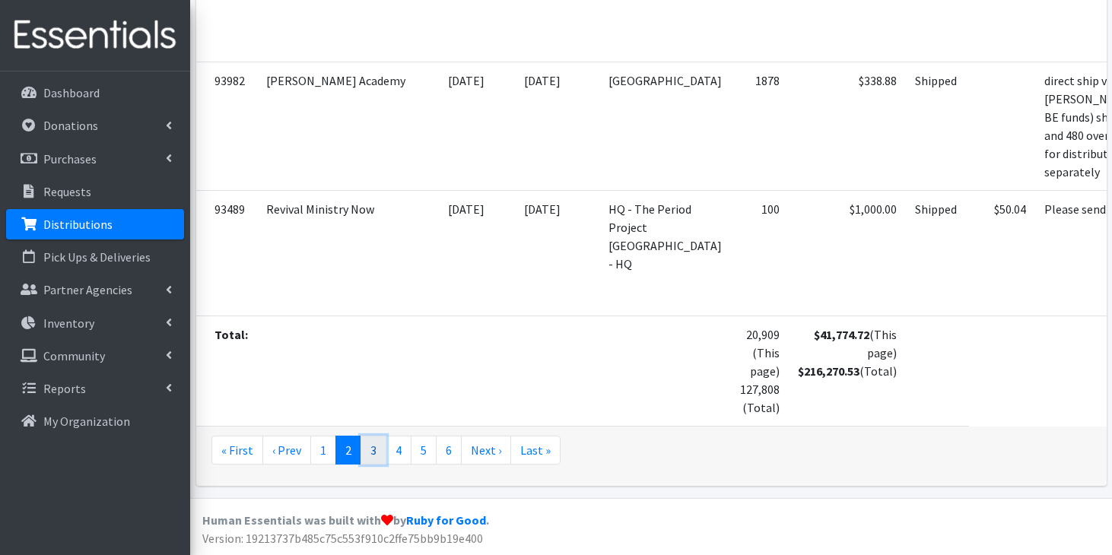
click at [369, 450] on link "3" at bounding box center [374, 450] width 26 height 29
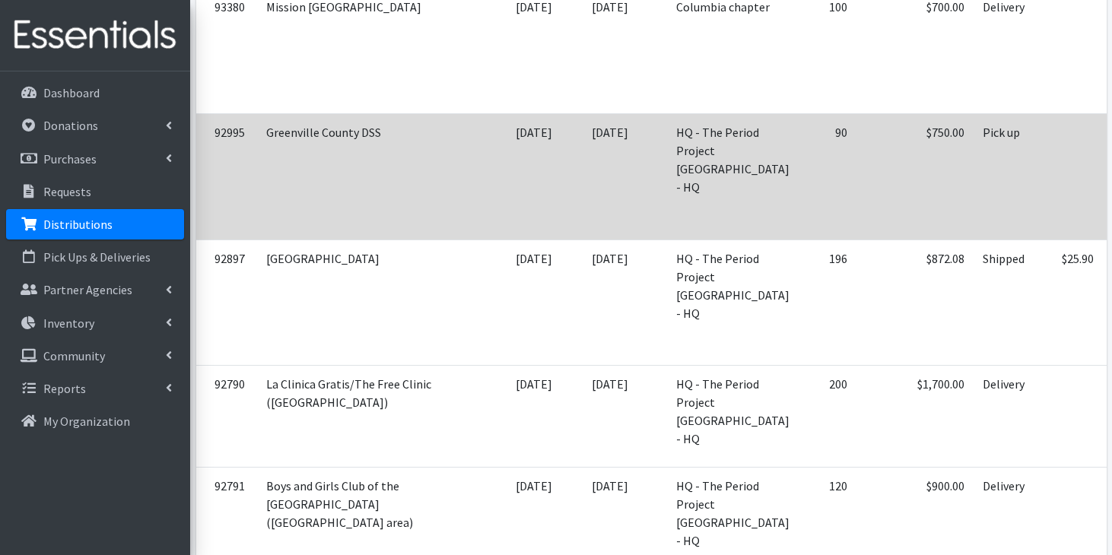
scroll to position [707, 0]
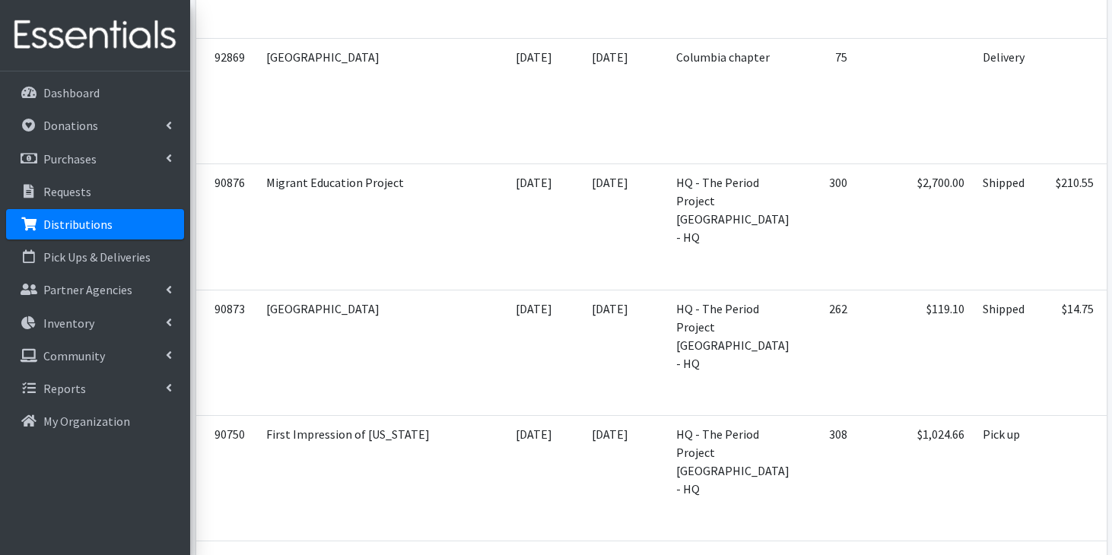
scroll to position [3175, 0]
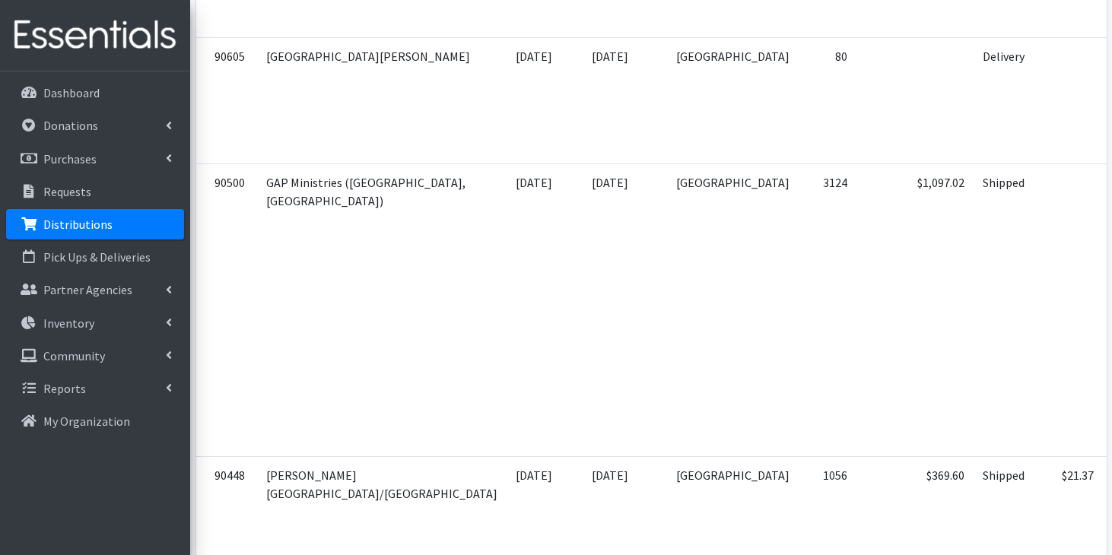
scroll to position [3683, 0]
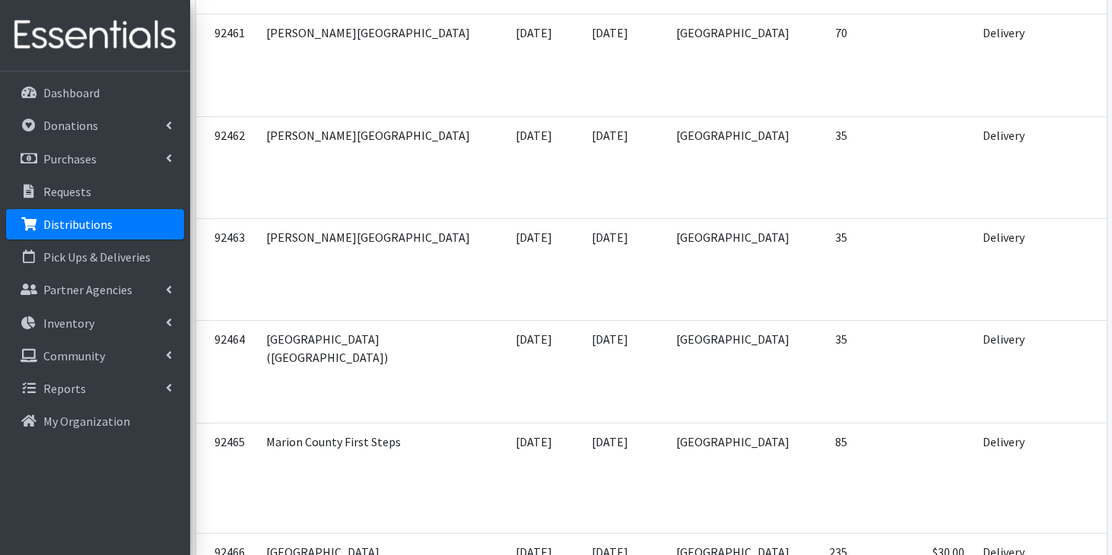
scroll to position [5696, 0]
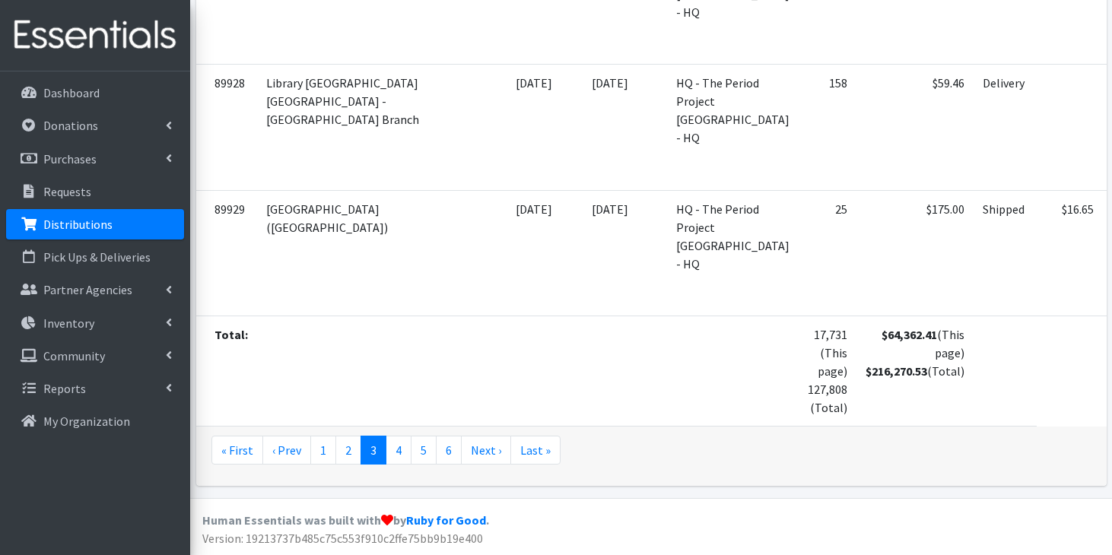
scroll to position [7973, 0]
click at [396, 465] on link "4" at bounding box center [399, 450] width 26 height 29
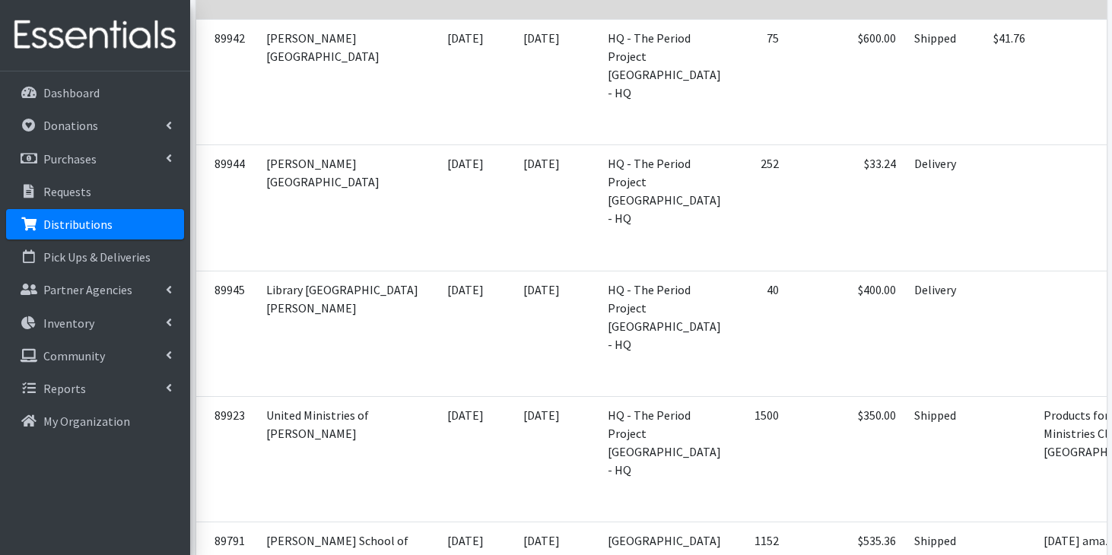
scroll to position [526, 0]
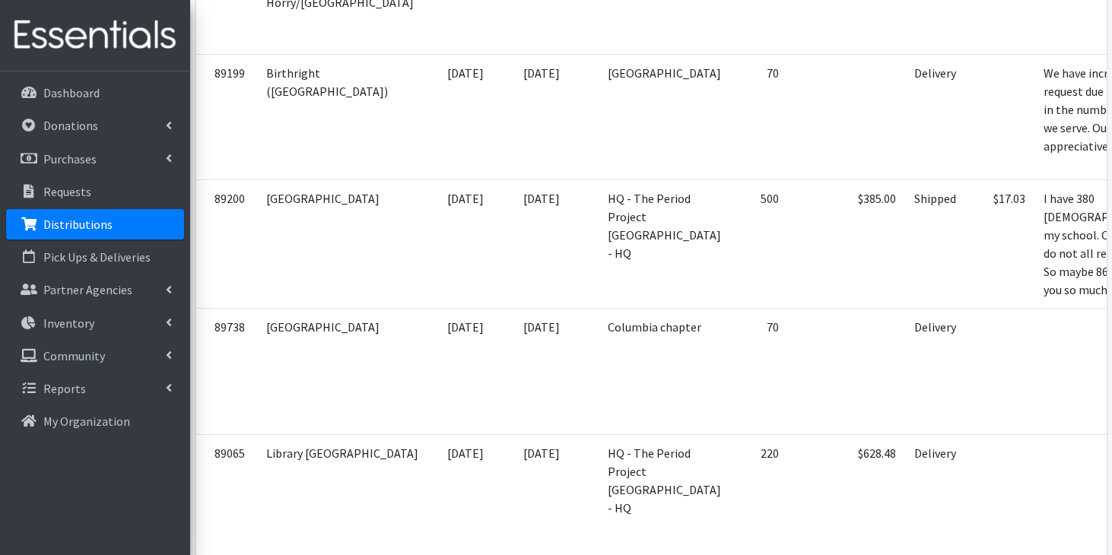
scroll to position [1790, 0]
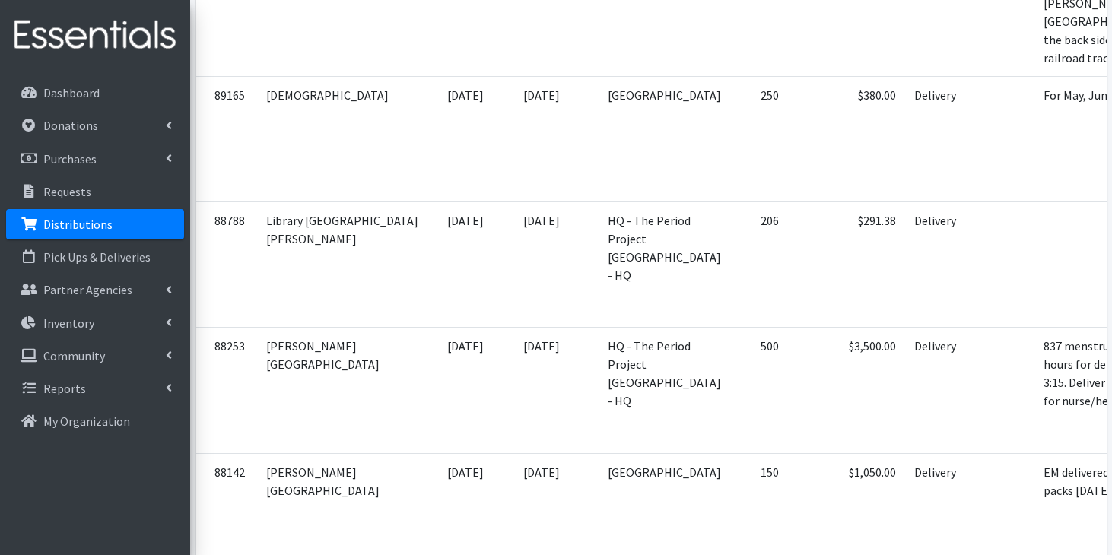
scroll to position [3069, 0]
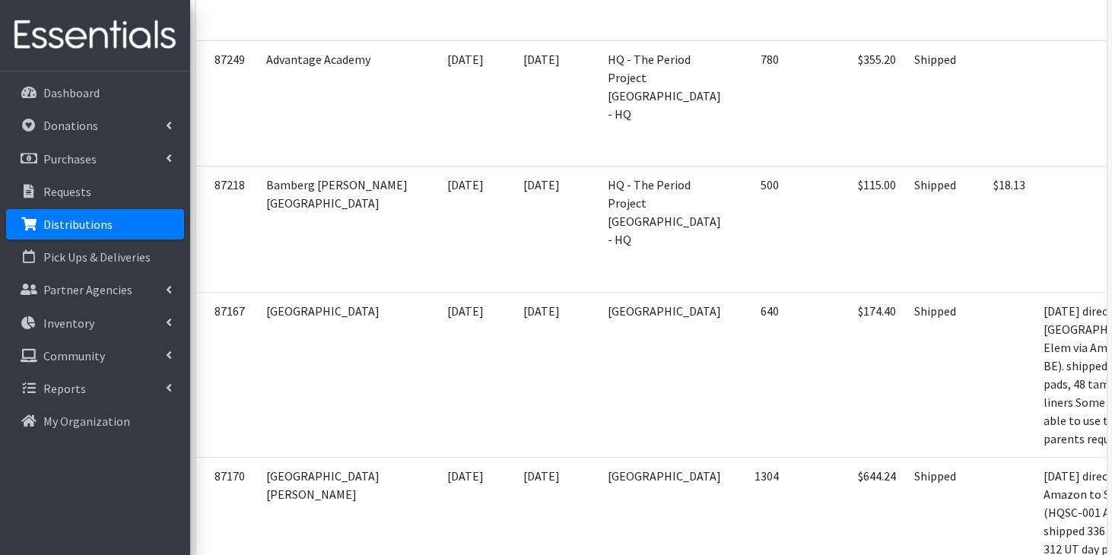
scroll to position [5233, 0]
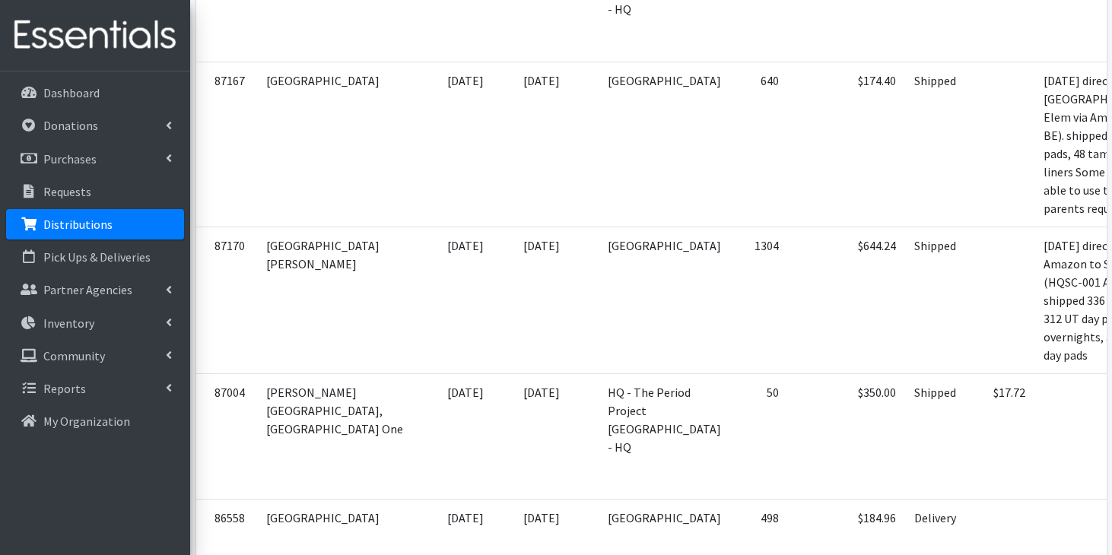
scroll to position [5471, 0]
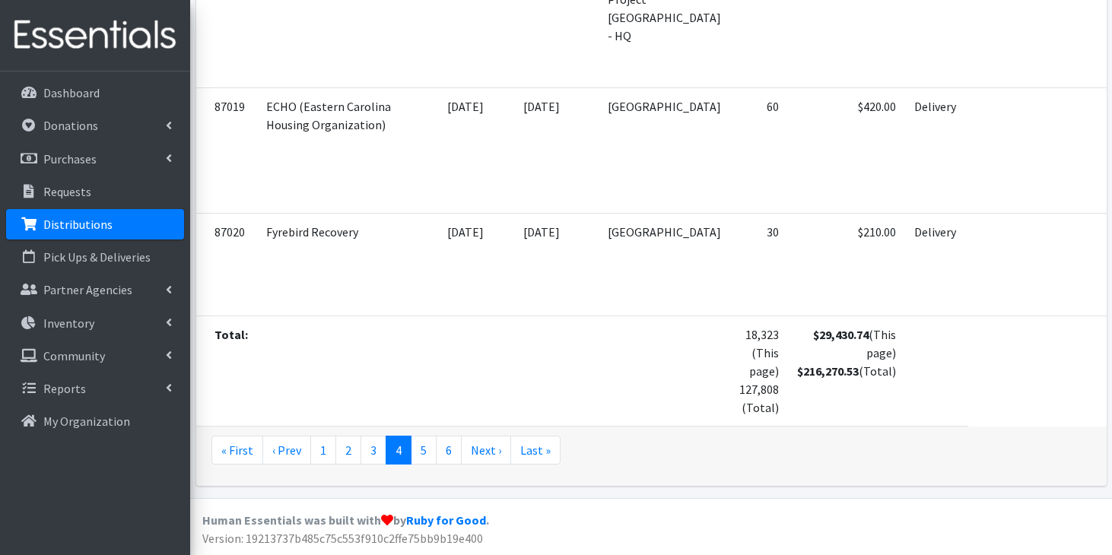
scroll to position [6984, 0]
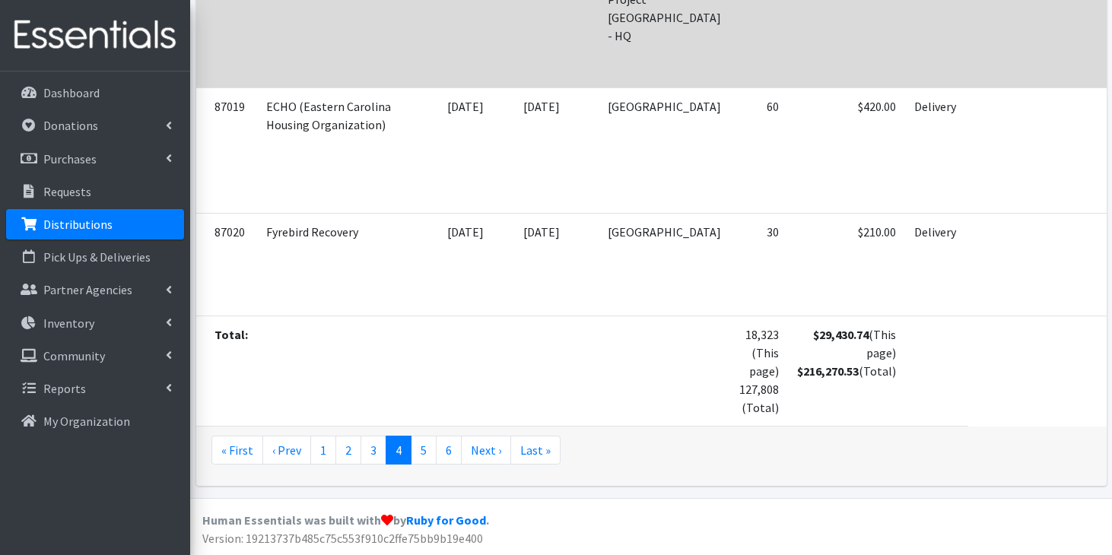
scroll to position [7490, 0]
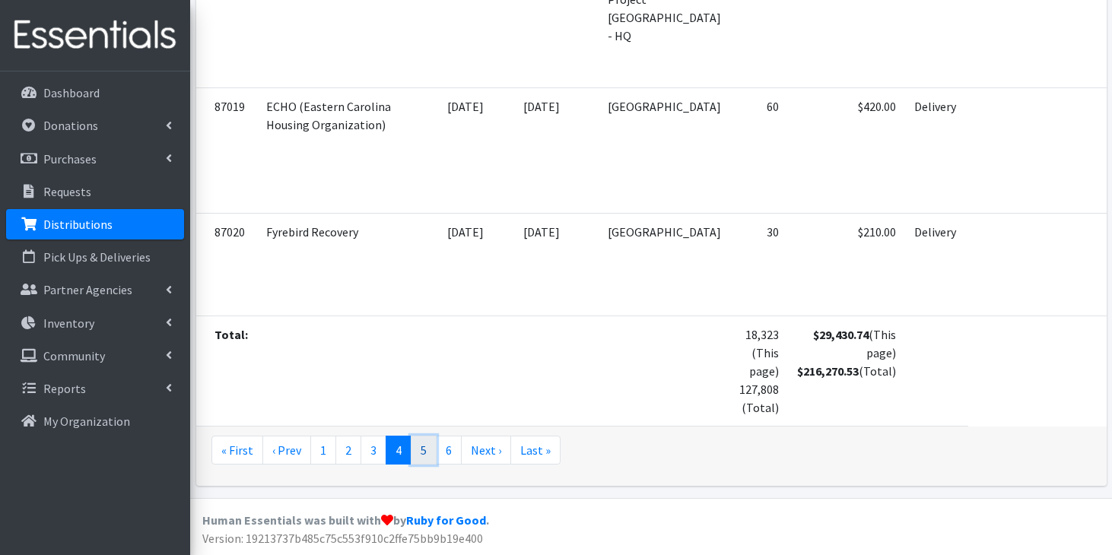
click at [419, 465] on link "5" at bounding box center [424, 450] width 26 height 29
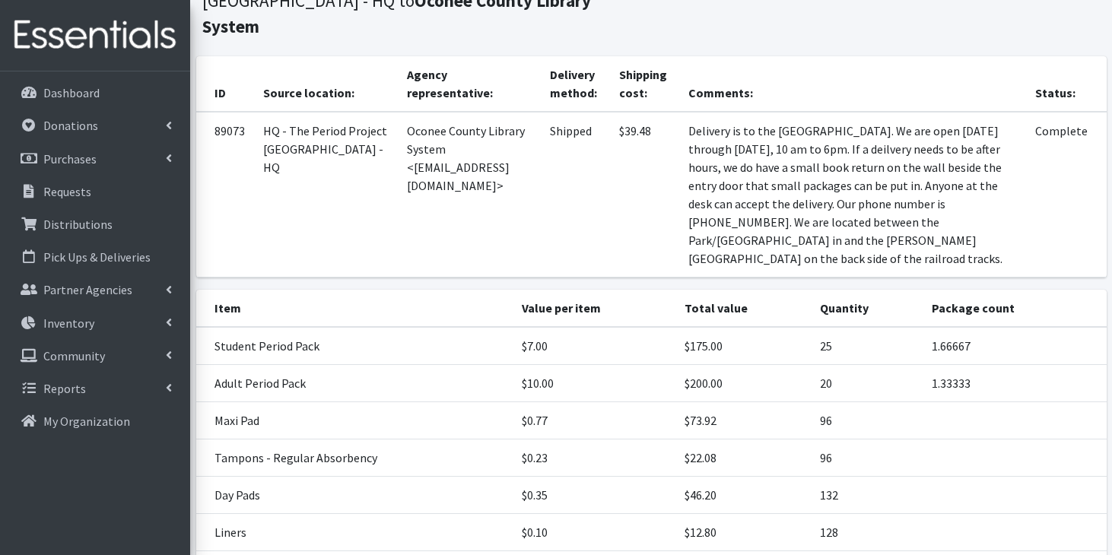
scroll to position [152, 0]
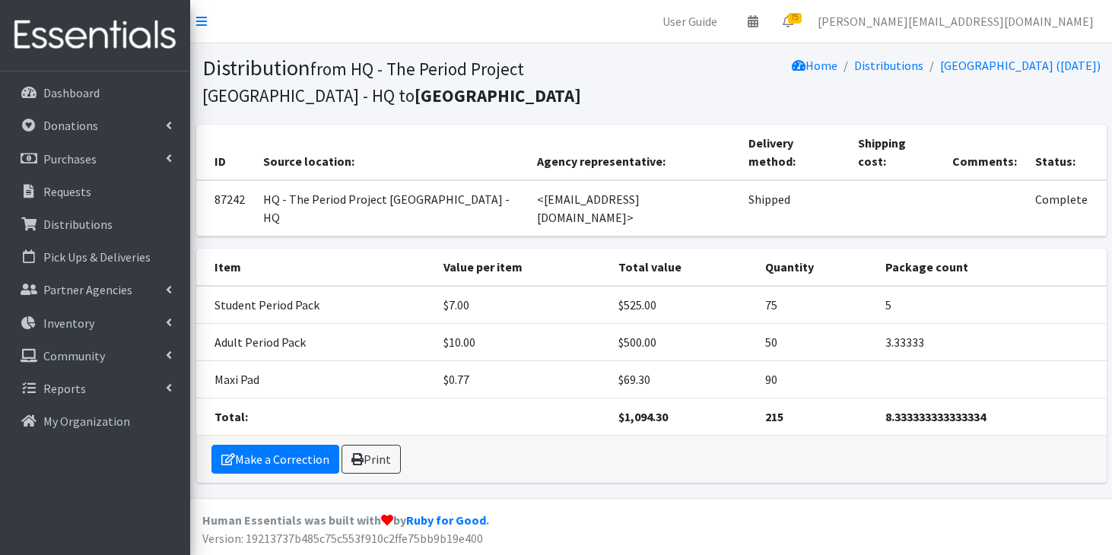
click at [245, 286] on td "Student Period Pack" at bounding box center [315, 305] width 238 height 38
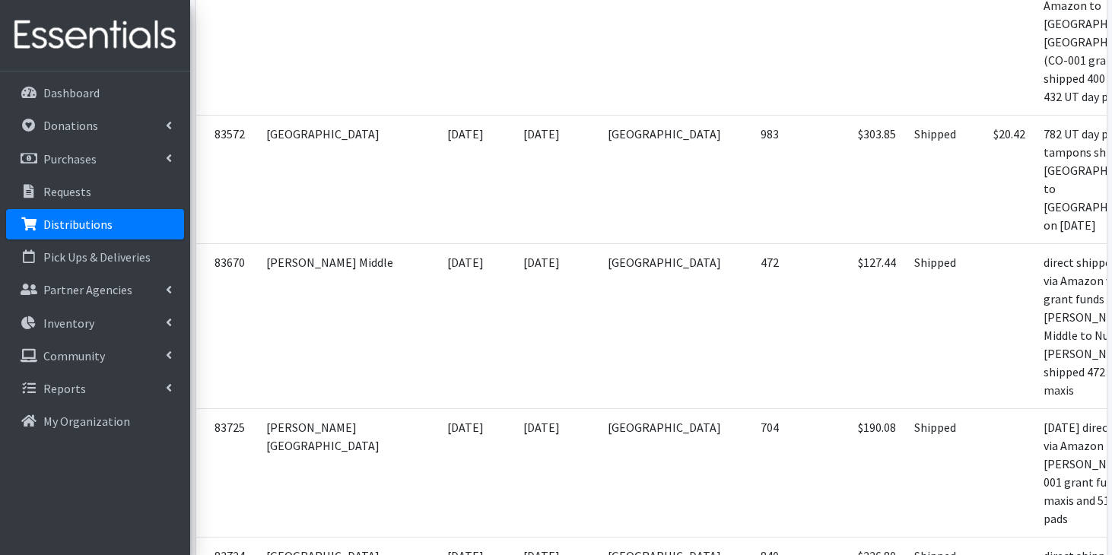
scroll to position [7461, 0]
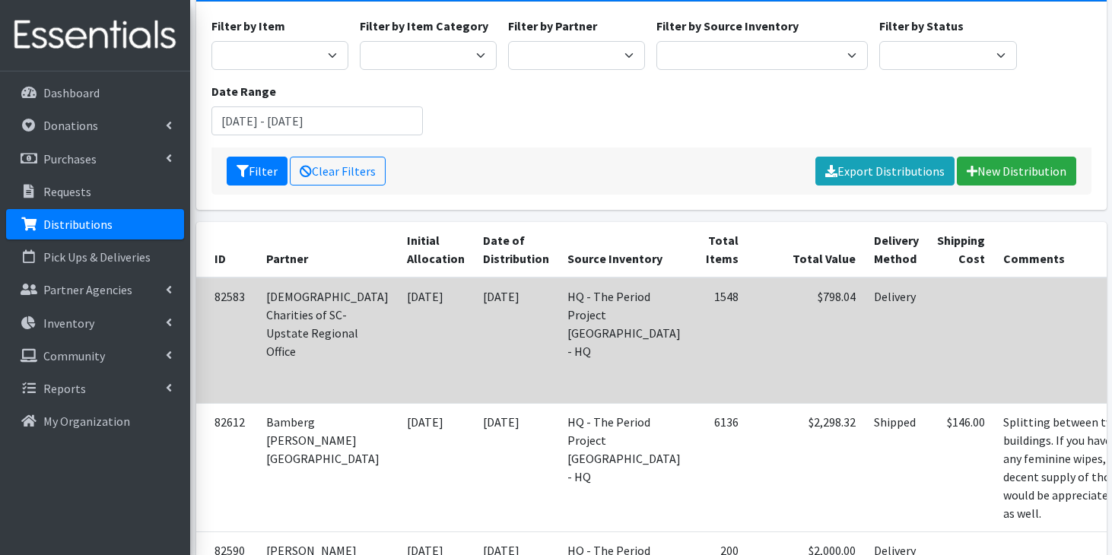
scroll to position [181, 0]
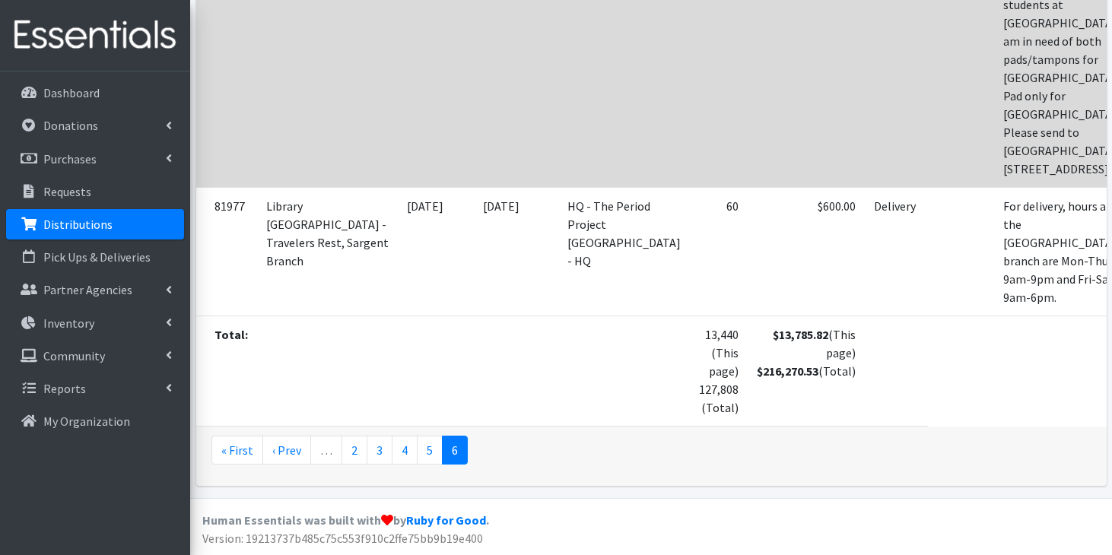
scroll to position [3938, 0]
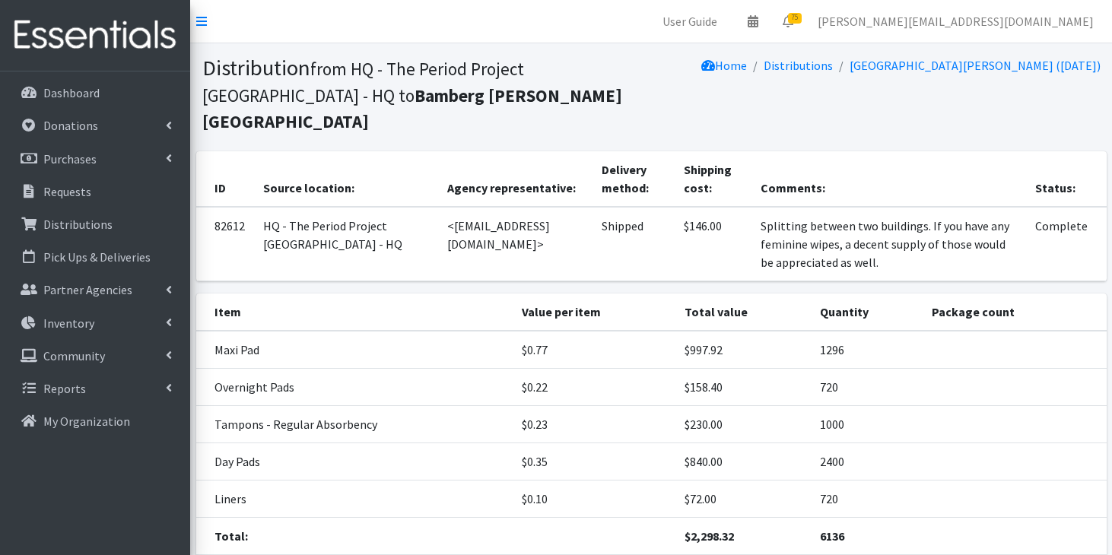
scroll to position [35, 0]
